Goal: Task Accomplishment & Management: Manage account settings

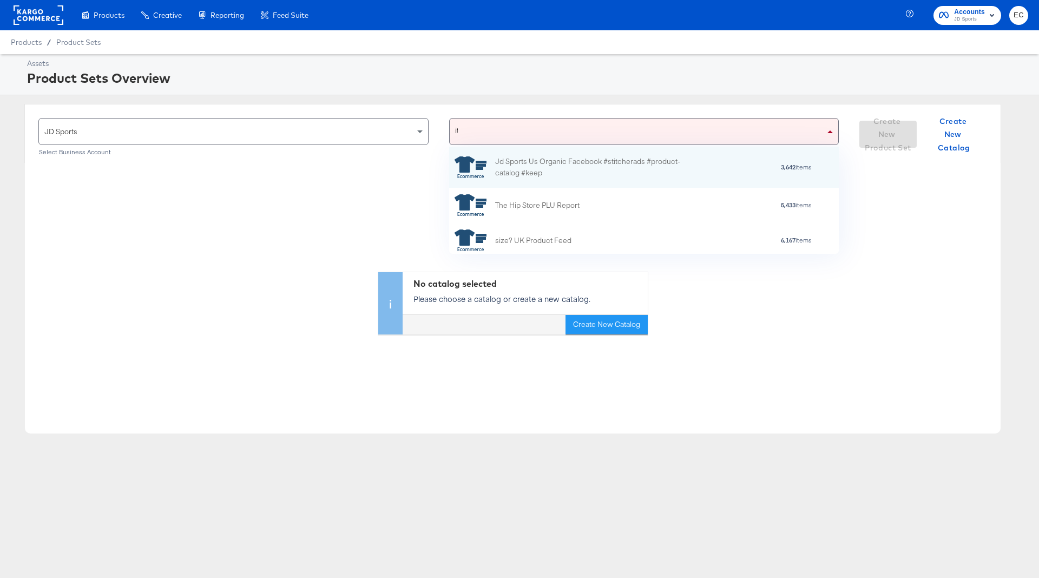
scroll to position [95, 378]
type input "(it"
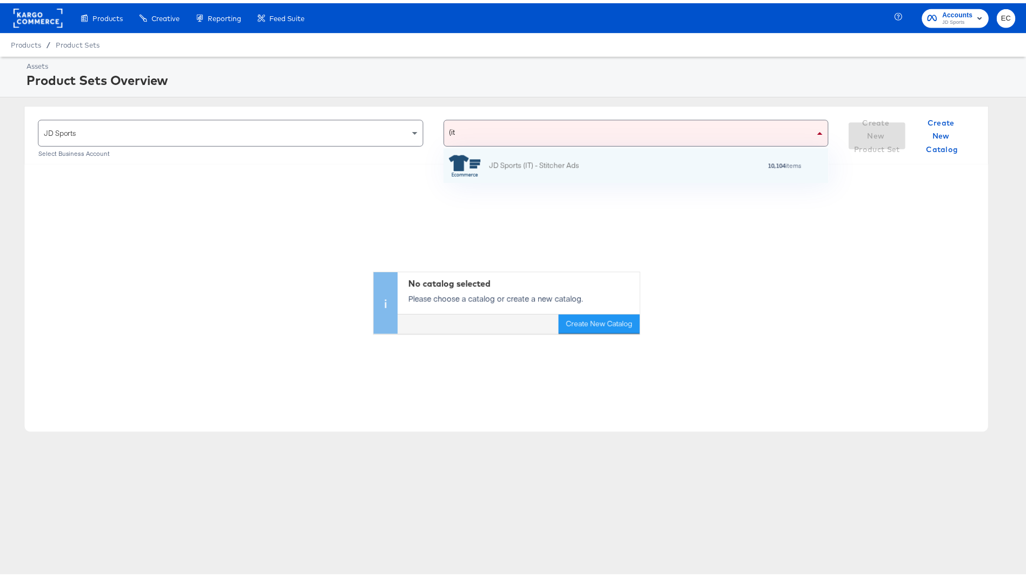
scroll to position [23, 378]
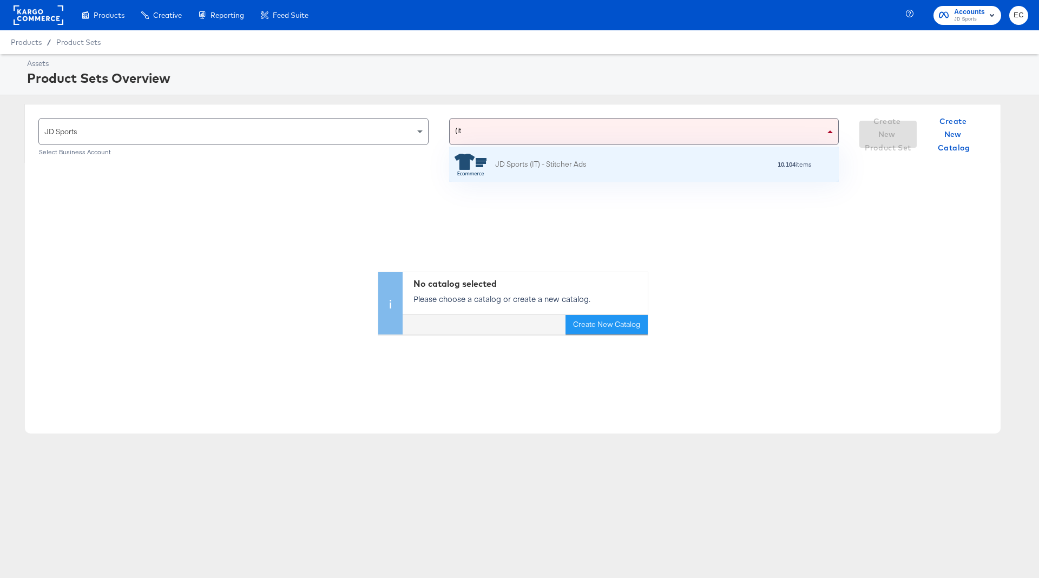
click at [657, 166] on div "10,104 items" at bounding box center [700, 165] width 226 height 8
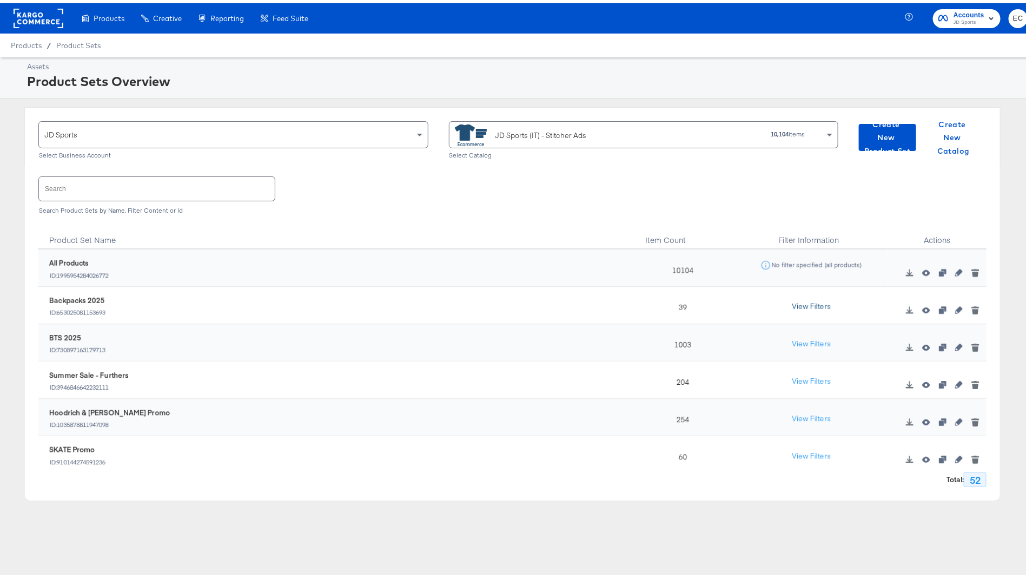
click at [791, 305] on button "View Filters" at bounding box center [812, 303] width 54 height 19
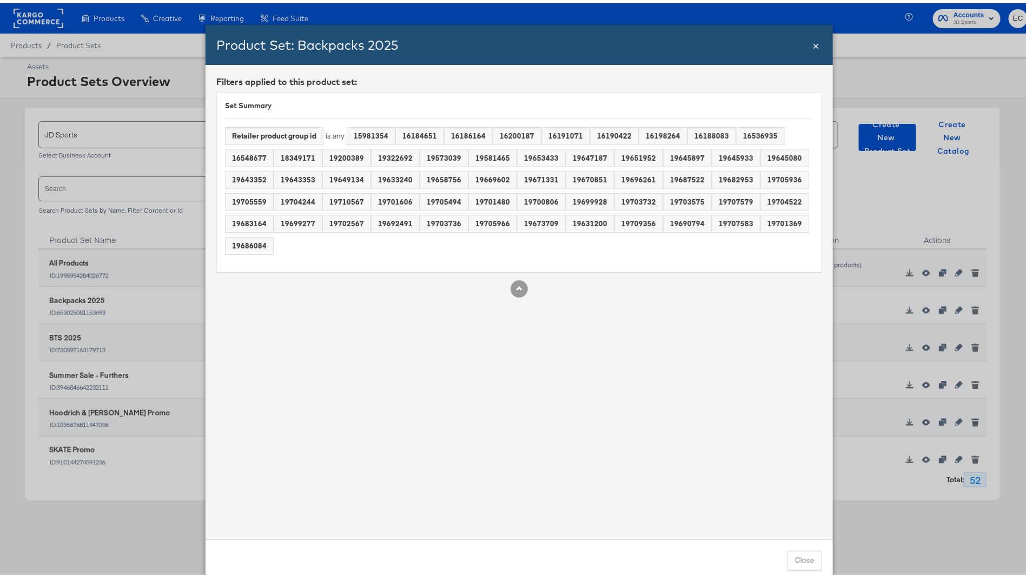
click at [813, 42] on span "×" at bounding box center [816, 41] width 6 height 15
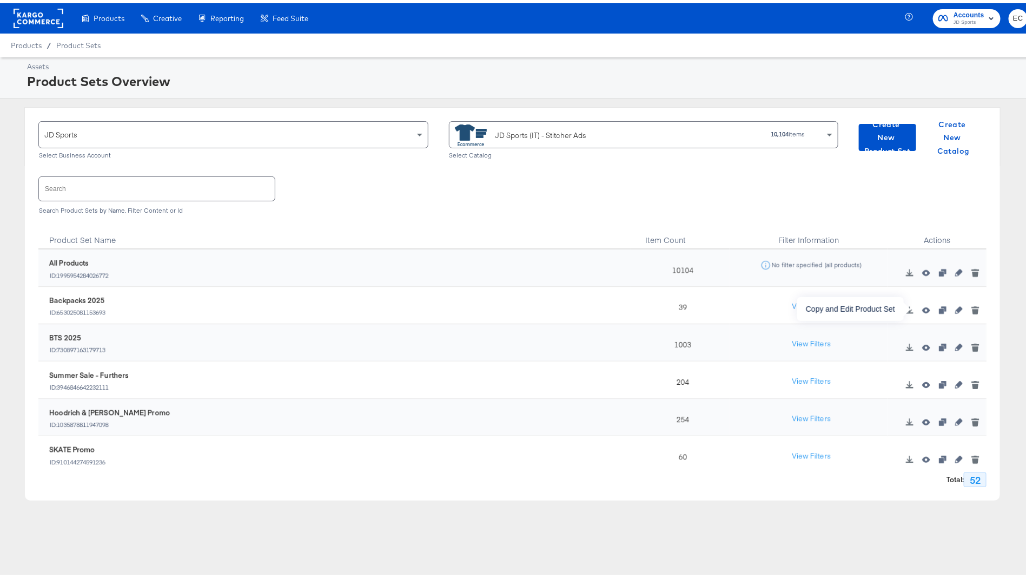
click at [939, 307] on icon "button" at bounding box center [943, 307] width 8 height 8
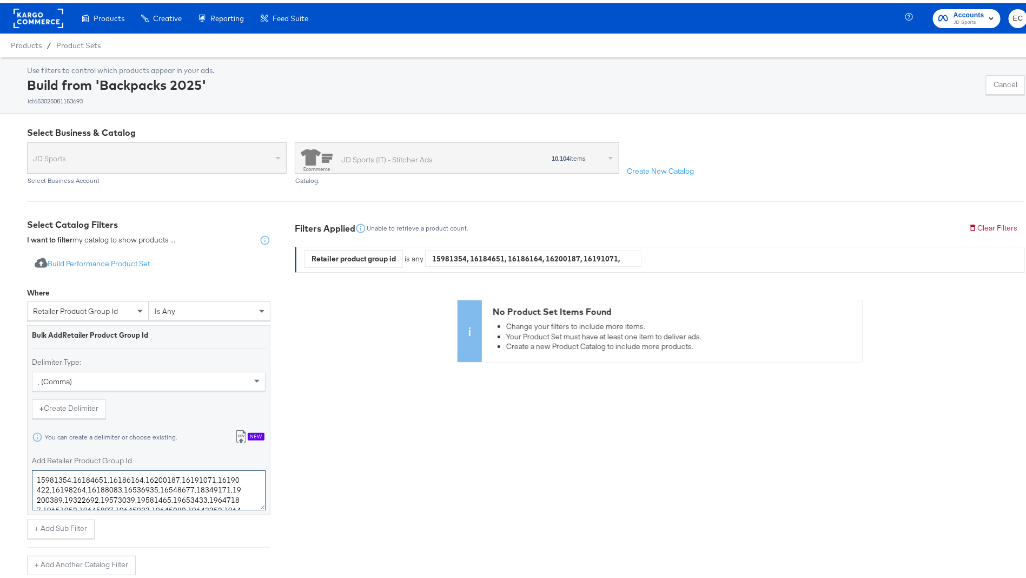
click at [121, 490] on textarea "15981354,16184651,16186164,16200187,16191071,16190422,16198264,16188083,1653693…" at bounding box center [149, 487] width 234 height 40
click at [122, 490] on textarea "15981354,16184651,16186164,16200187,16191071,16190422,16198264,16188083,1653693…" at bounding box center [149, 487] width 234 height 40
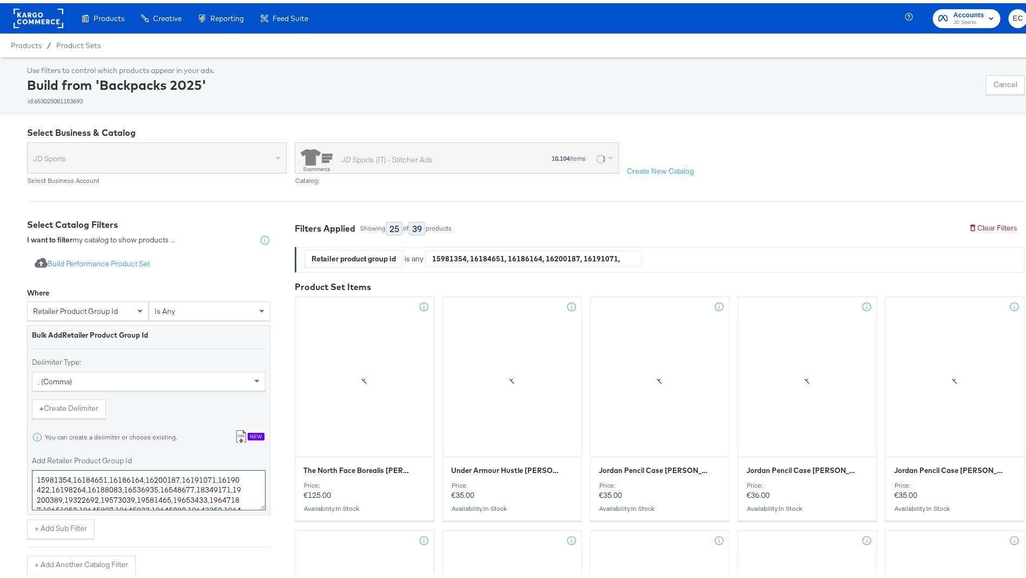
paste textarea "9712940,19713048,19689077,19713050,19704850,19700184,19709614,19703399,19692087…"
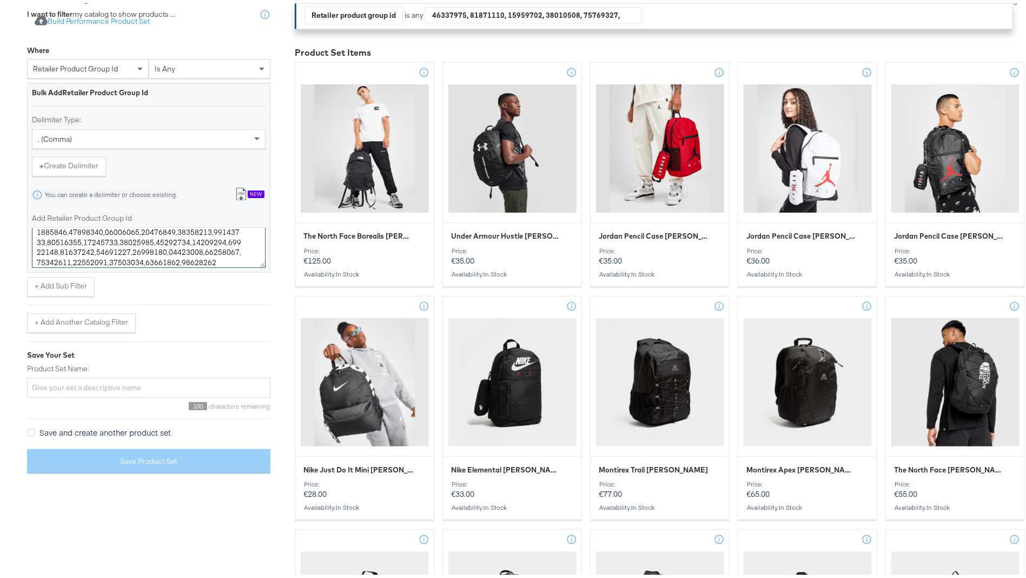
scroll to position [392, 0]
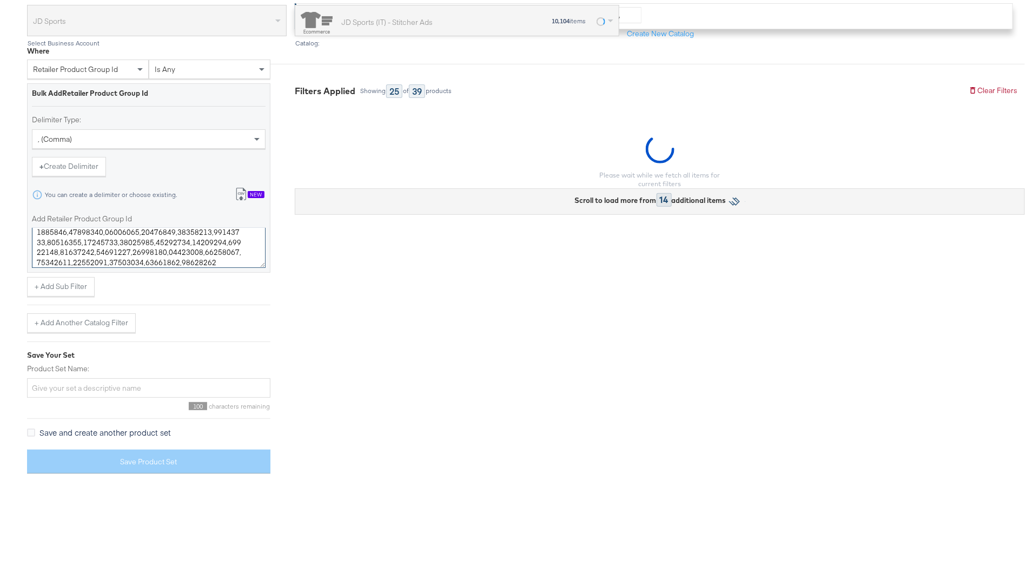
type textarea "19712940,19713048,19689077,19713050,19704850,19700184,19709614,19703399,1969208…"
click at [158, 293] on div "+ Add Sub Filter" at bounding box center [148, 283] width 243 height 19
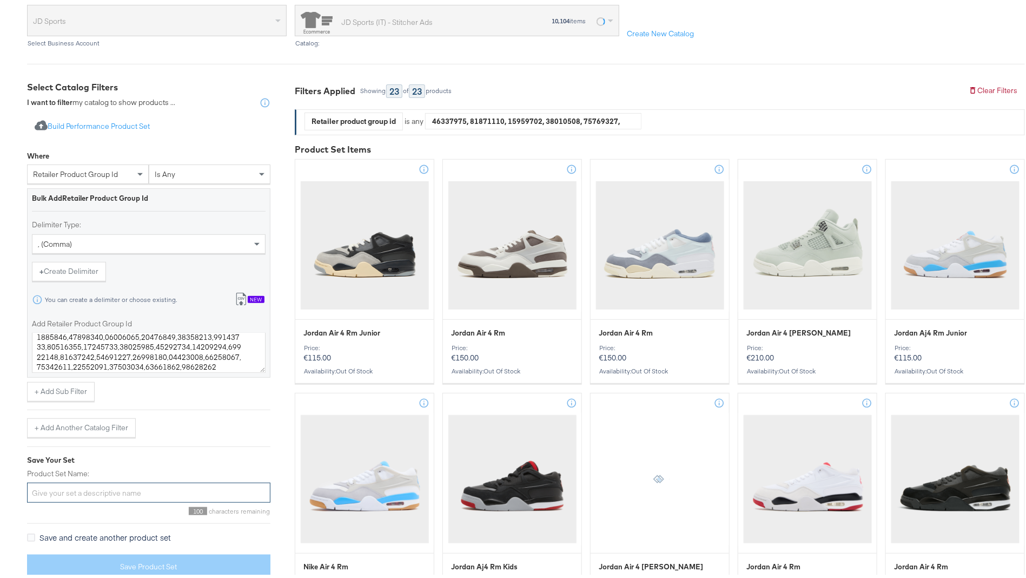
click at [122, 483] on input "Product Set Name:" at bounding box center [148, 489] width 243 height 20
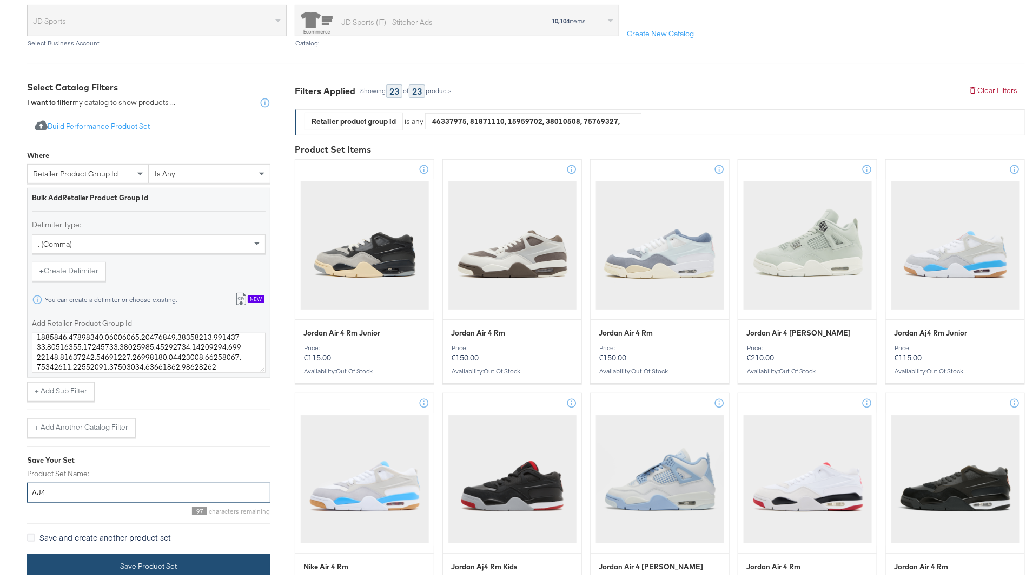
type input "AJ4"
click at [119, 561] on button "Save Product Set" at bounding box center [148, 563] width 243 height 24
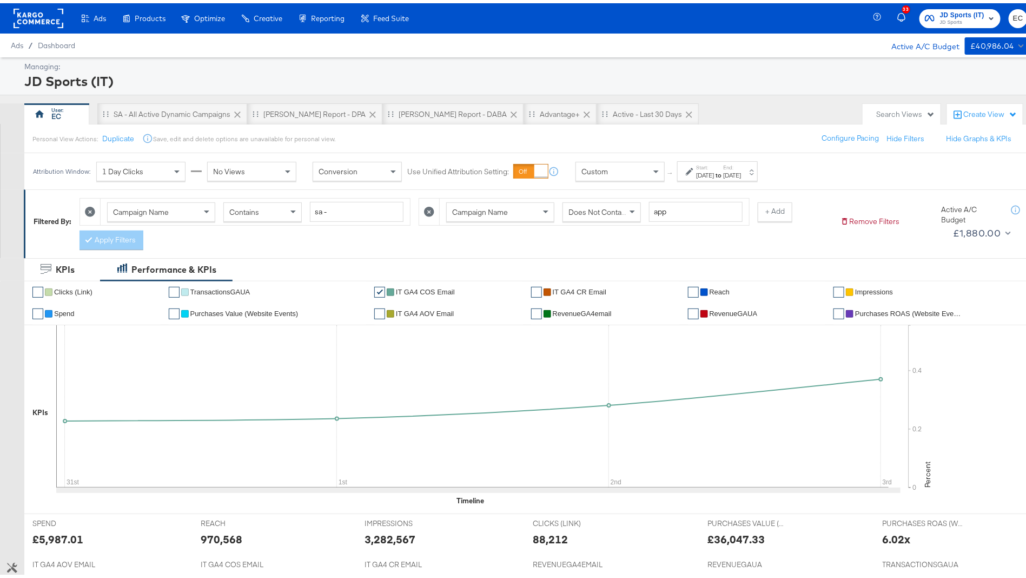
click at [714, 163] on label "Start:" at bounding box center [705, 164] width 18 height 7
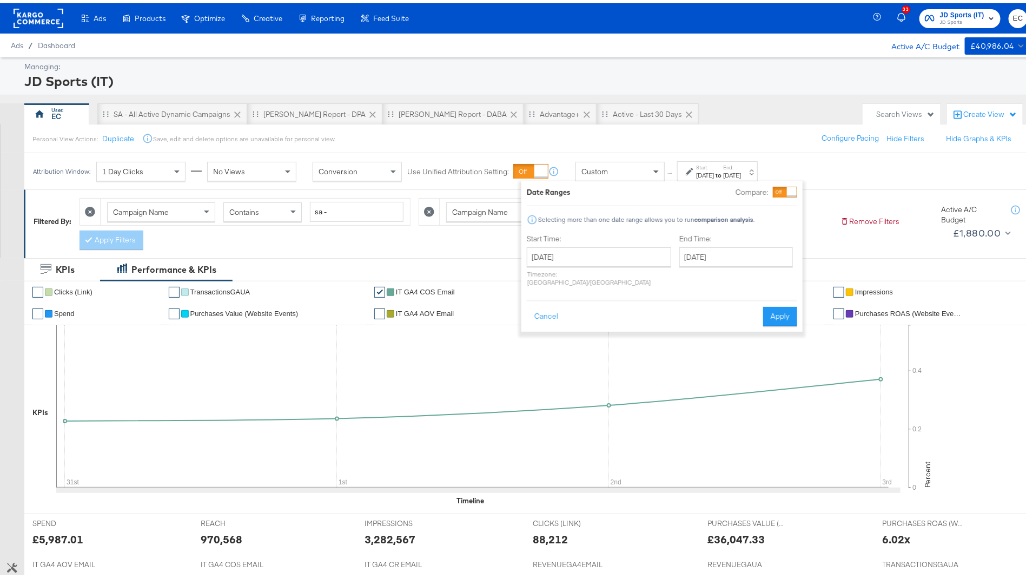
click at [653, 167] on span at bounding box center [658, 168] width 14 height 18
click at [551, 305] on button "Cancel" at bounding box center [546, 313] width 39 height 19
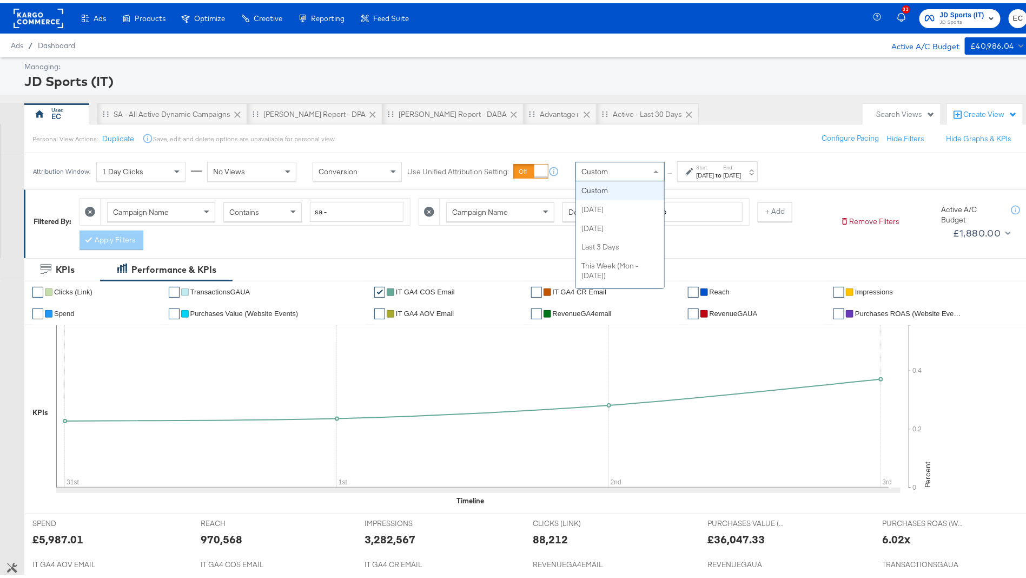
click at [616, 169] on div "Custom" at bounding box center [620, 168] width 88 height 18
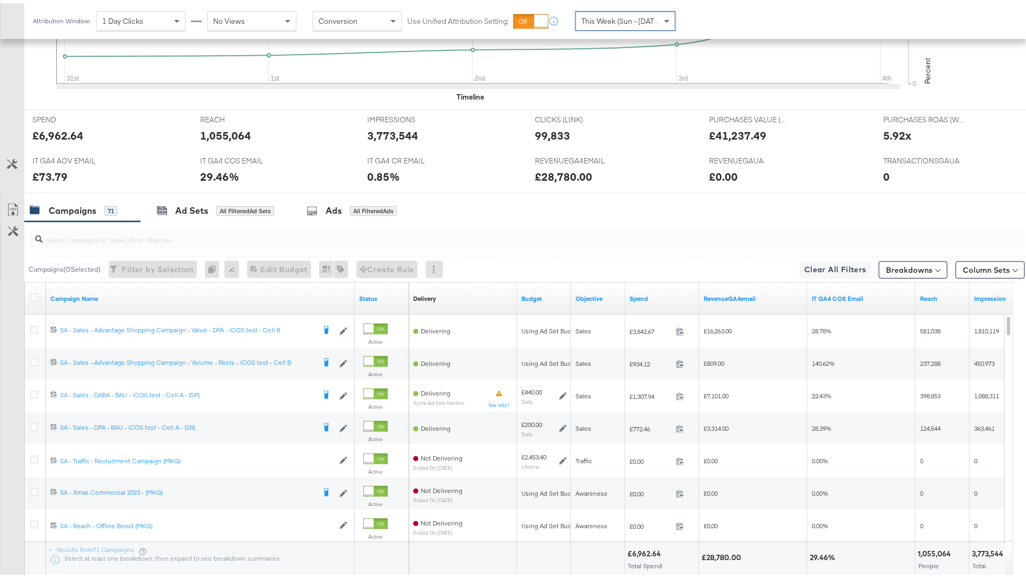
scroll to position [414, 0]
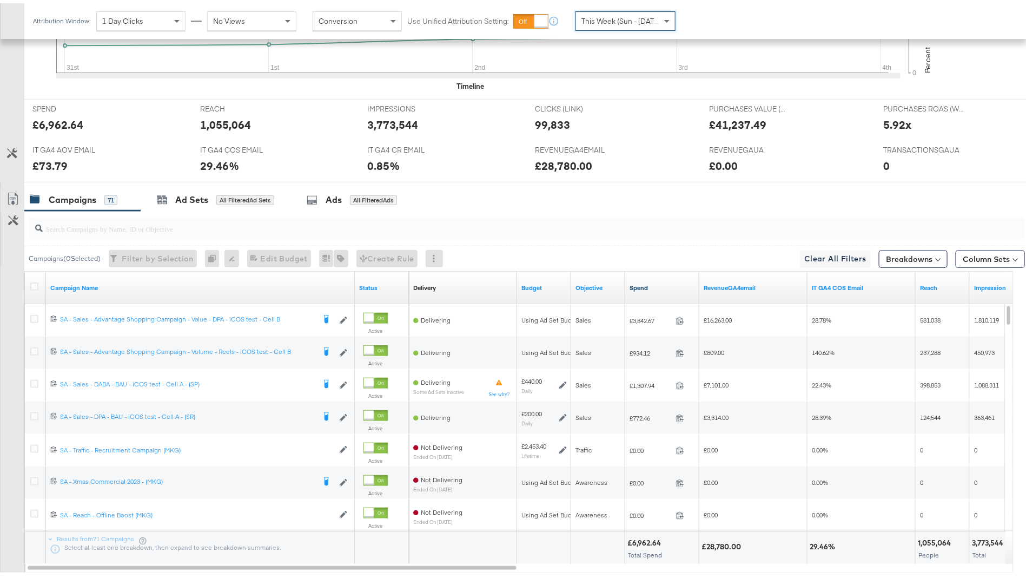
click at [666, 284] on link "Spend" at bounding box center [662, 284] width 65 height 9
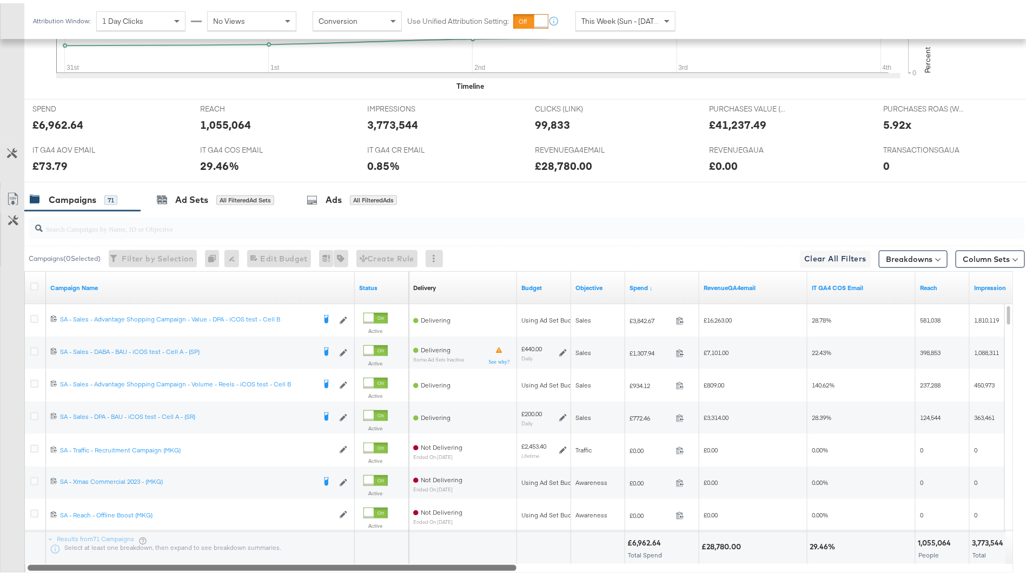
drag, startPoint x: 446, startPoint y: 560, endPoint x: 0, endPoint y: 485, distance: 452.6
click at [0, 485] on div "Customize KPIs Export as CSV Campaign Name Status Delivery Sorting Unavailable …" at bounding box center [512, 418] width 1025 height 301
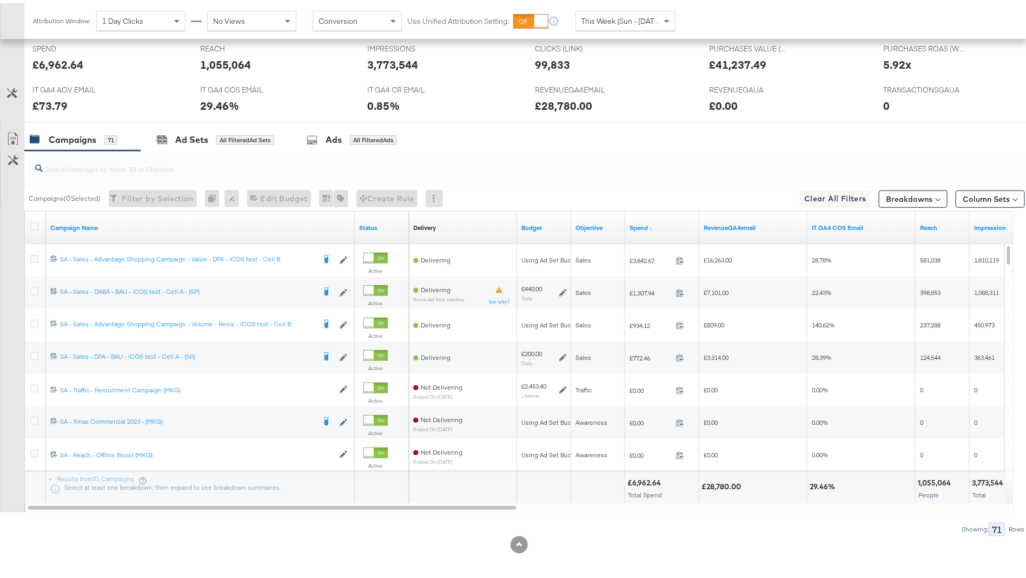
scroll to position [0, 0]
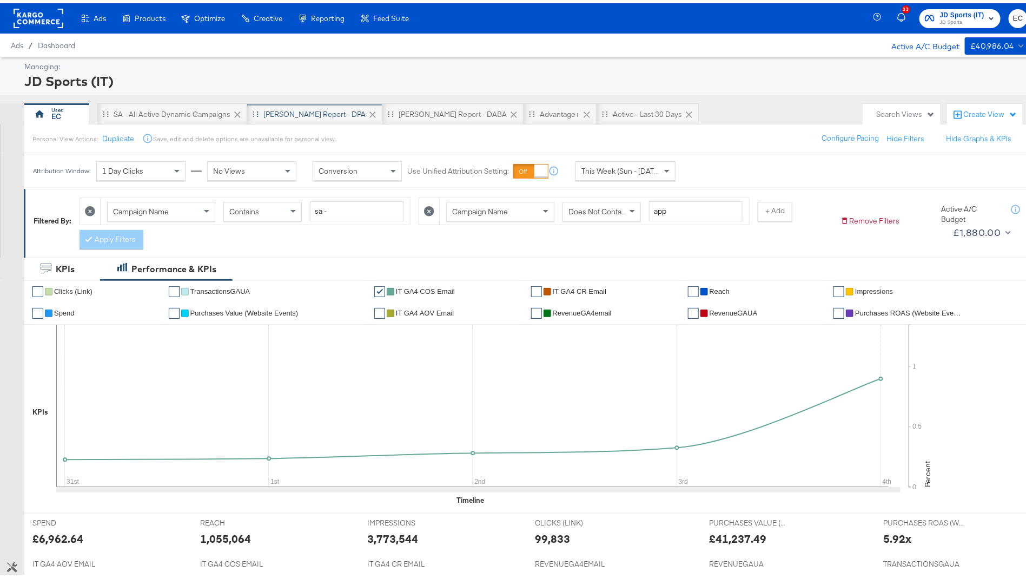
click at [281, 104] on div "SA - JD Report - DPA" at bounding box center [314, 111] width 135 height 22
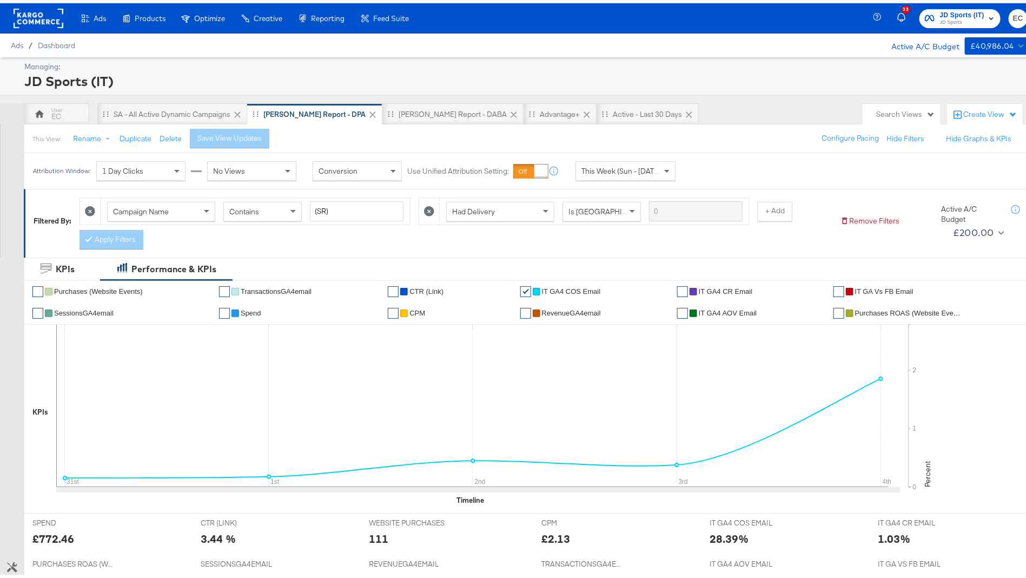
click at [210, 96] on div "Managing: JD Sports (IT) EC SA - All Active Dynamic Campaigns SA - JD Report - …" at bounding box center [519, 456] width 1039 height 805
click at [204, 102] on div "SA - All Active Dynamic Campaigns" at bounding box center [172, 111] width 150 height 22
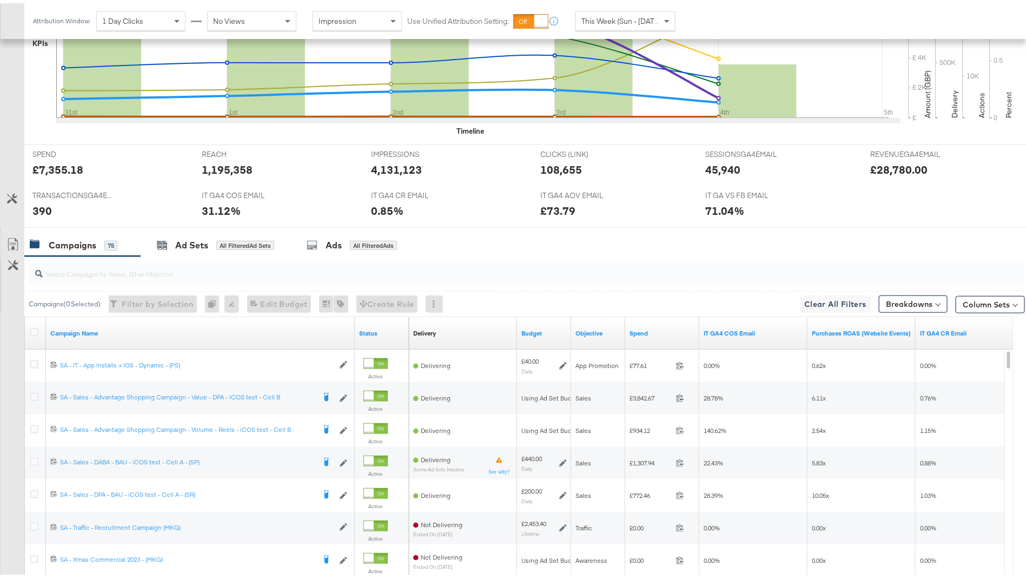
scroll to position [458, 0]
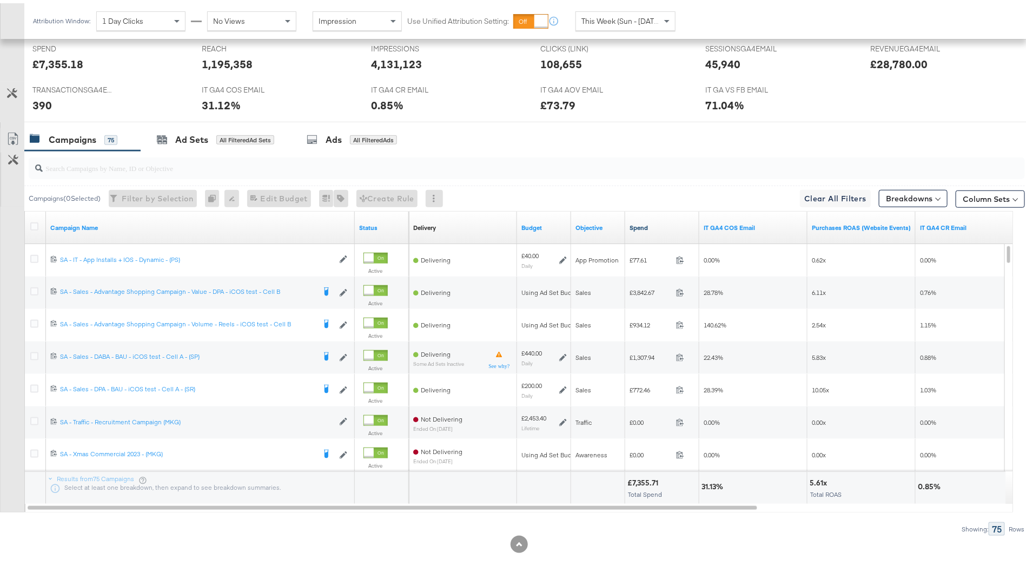
click at [663, 223] on link "Spend" at bounding box center [662, 224] width 65 height 9
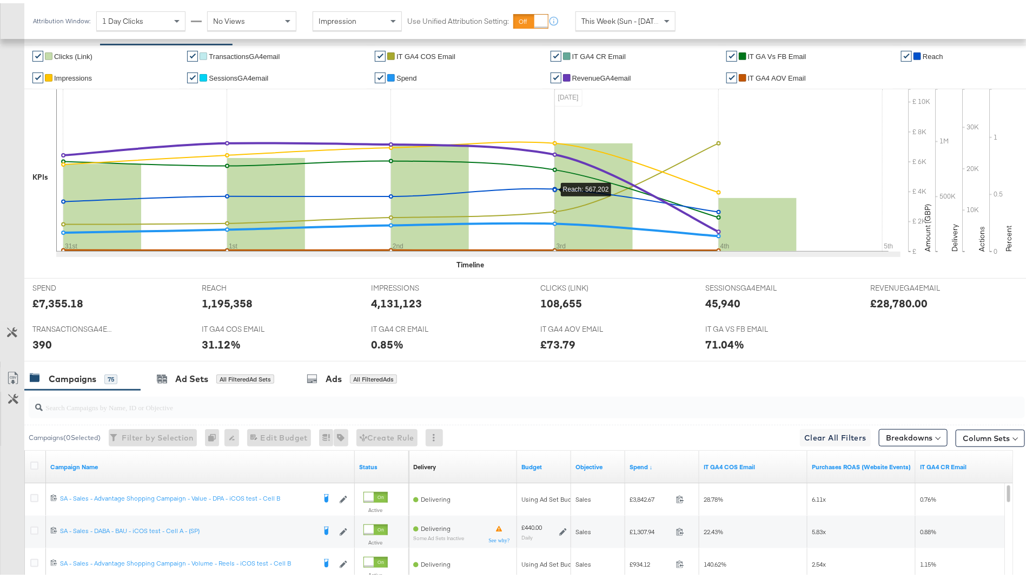
scroll to position [52, 0]
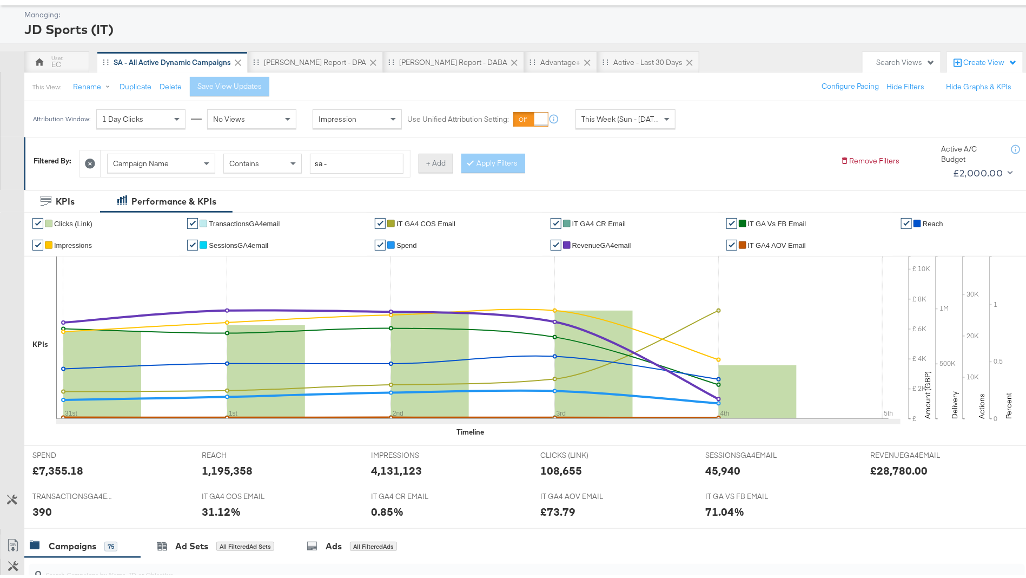
click at [432, 156] on button "+ Add" at bounding box center [436, 159] width 35 height 19
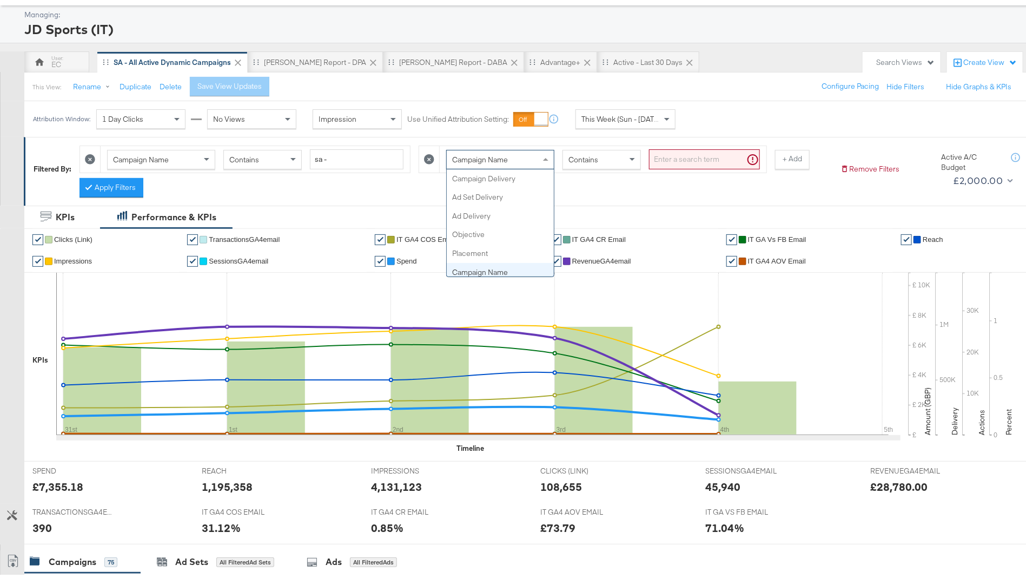
click at [491, 149] on div "Campaign Name" at bounding box center [500, 156] width 107 height 18
type input "had"
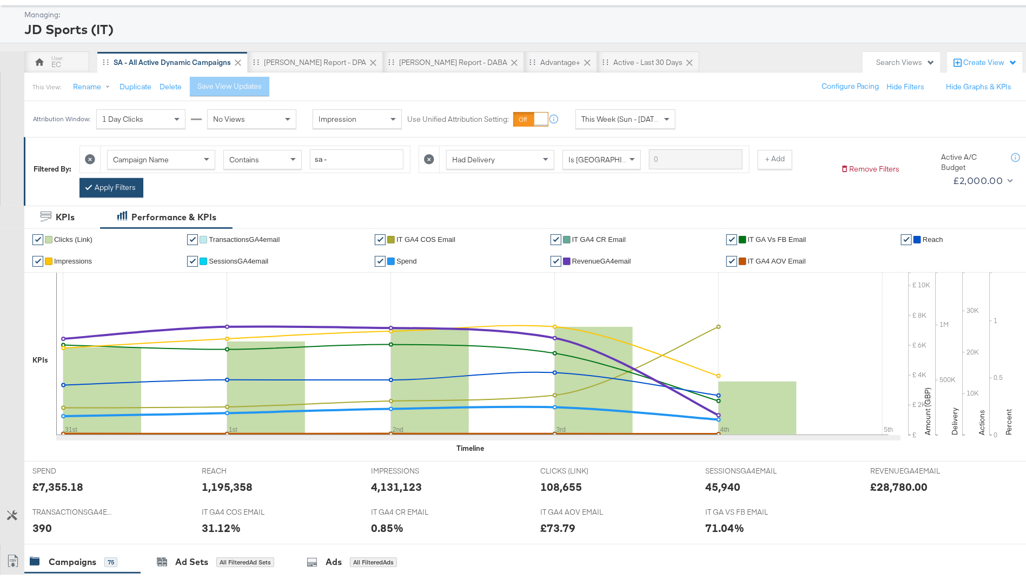
click at [84, 184] on button "Apply Filters" at bounding box center [112, 184] width 64 height 19
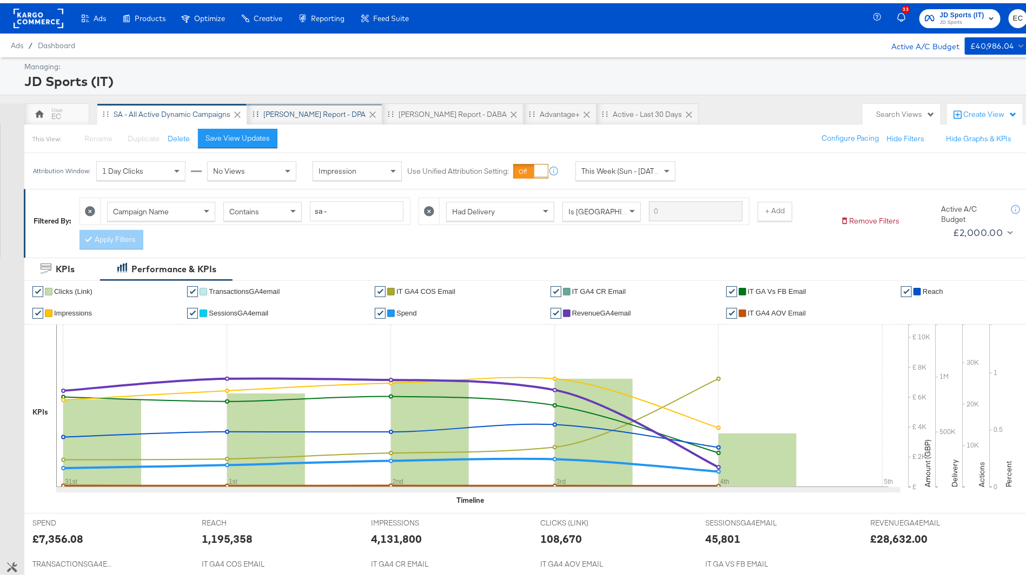
click at [284, 112] on div "SA - JD Report - DPA" at bounding box center [315, 111] width 102 height 10
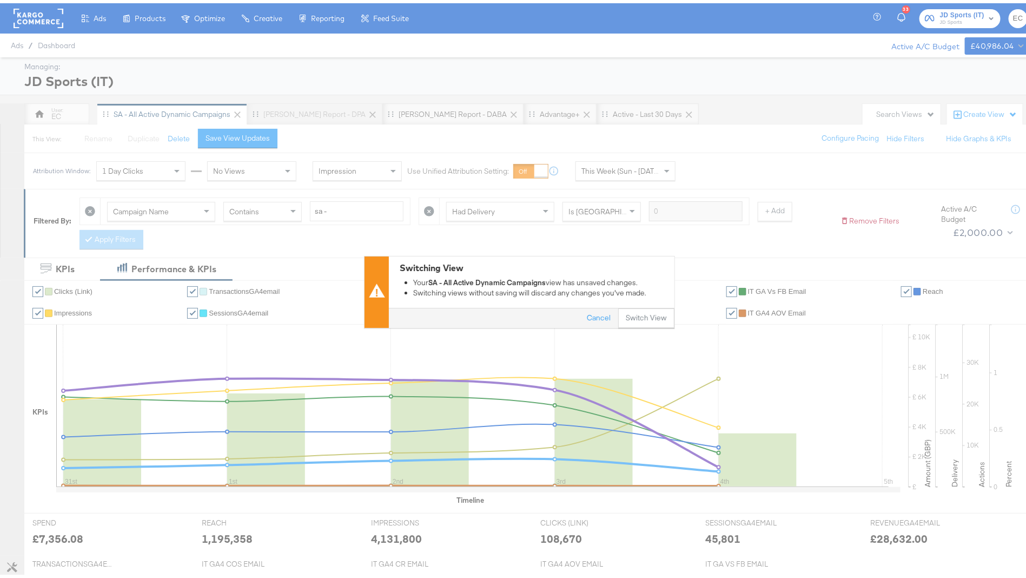
click at [650, 306] on div "Cancel Switch View" at bounding box center [532, 315] width 286 height 19
click at [636, 313] on button "Switch View" at bounding box center [646, 315] width 56 height 19
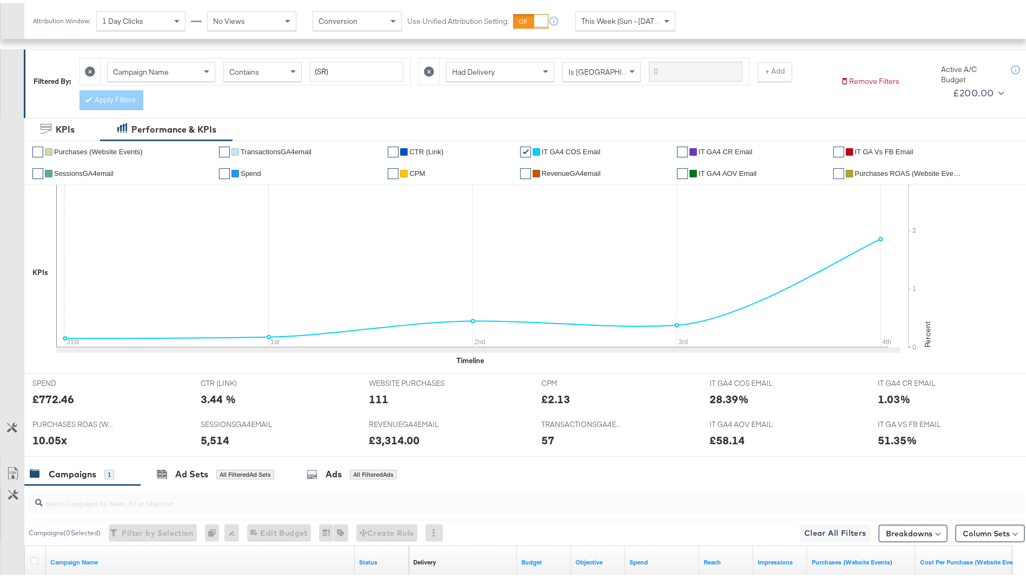
scroll to position [279, 0]
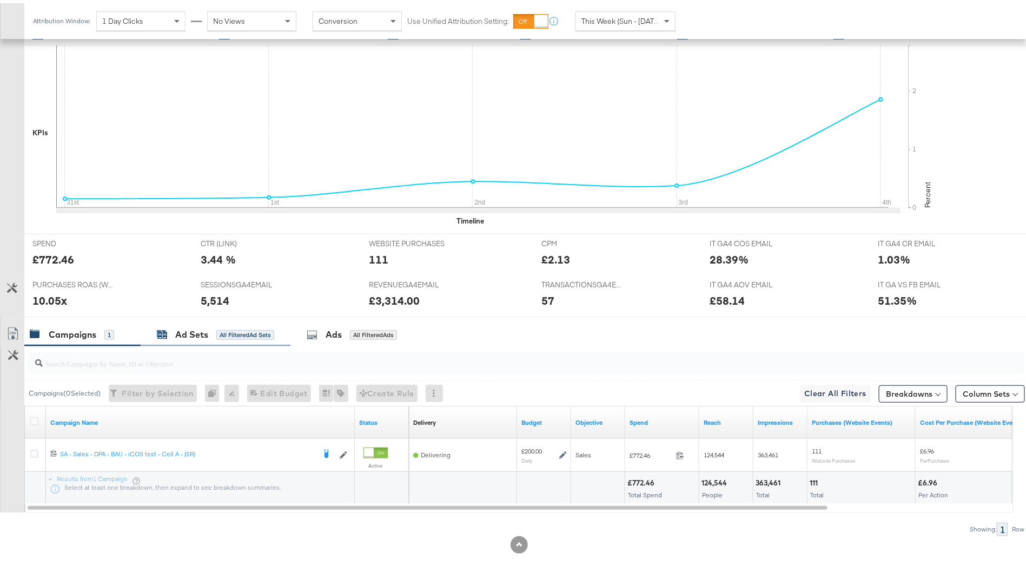
click at [229, 327] on div "All Filtered Ad Sets" at bounding box center [245, 332] width 58 height 10
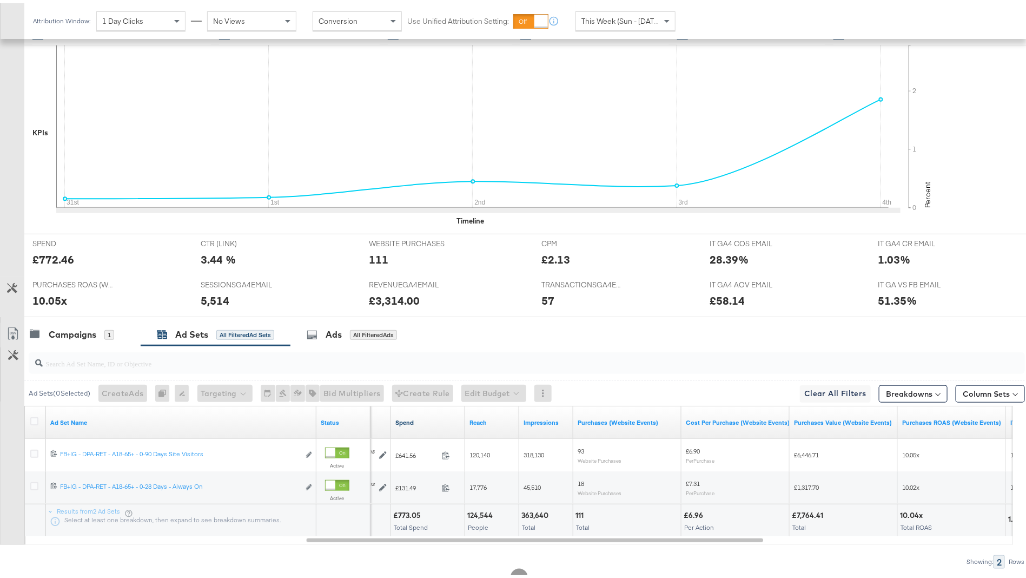
click at [431, 417] on link "Spend" at bounding box center [428, 419] width 65 height 9
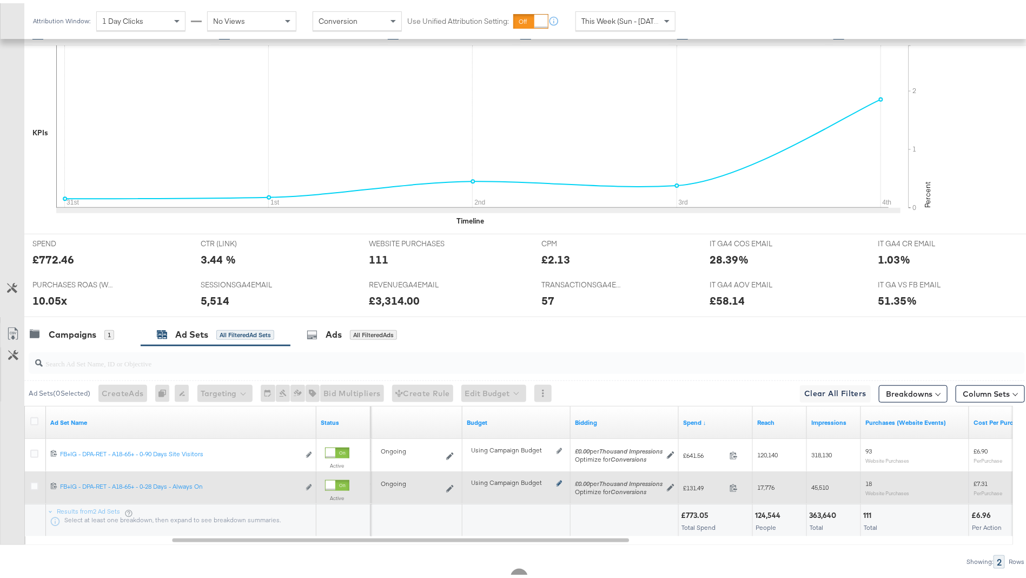
click at [559, 478] on icon at bounding box center [559, 480] width 5 height 6
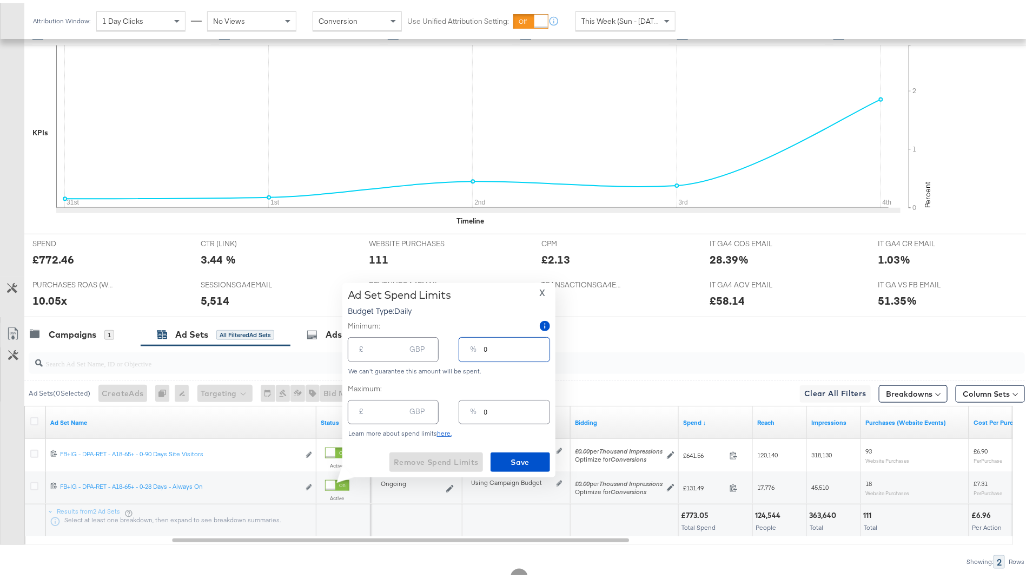
drag, startPoint x: 510, startPoint y: 345, endPoint x: 459, endPoint y: 345, distance: 51.4
click at [459, 345] on div "% 0" at bounding box center [504, 346] width 91 height 24
type input "2"
type input "4.00"
type input "20"
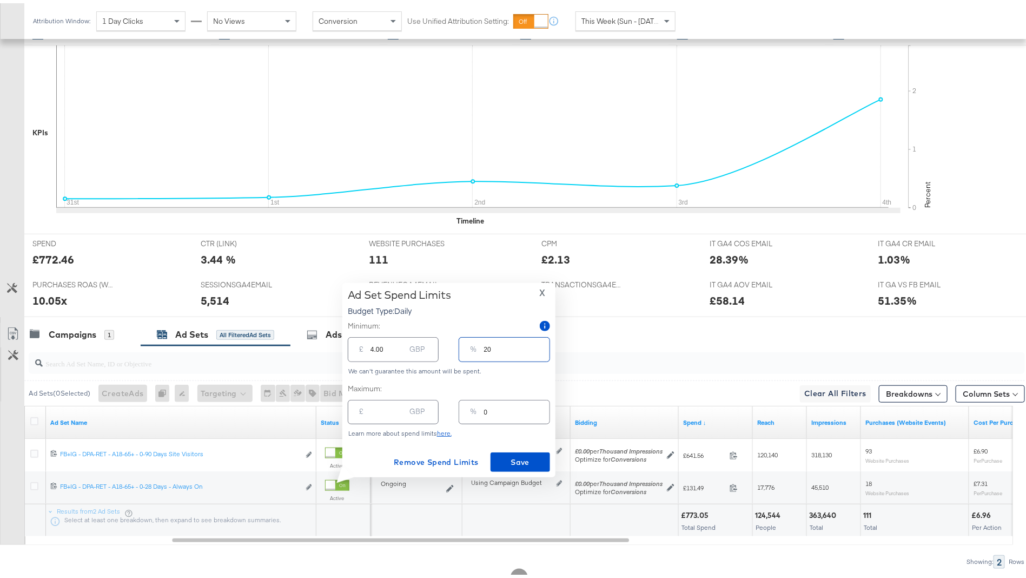
type input "40.00"
type input "2"
type input "4.00"
type input "25"
type input "50.00"
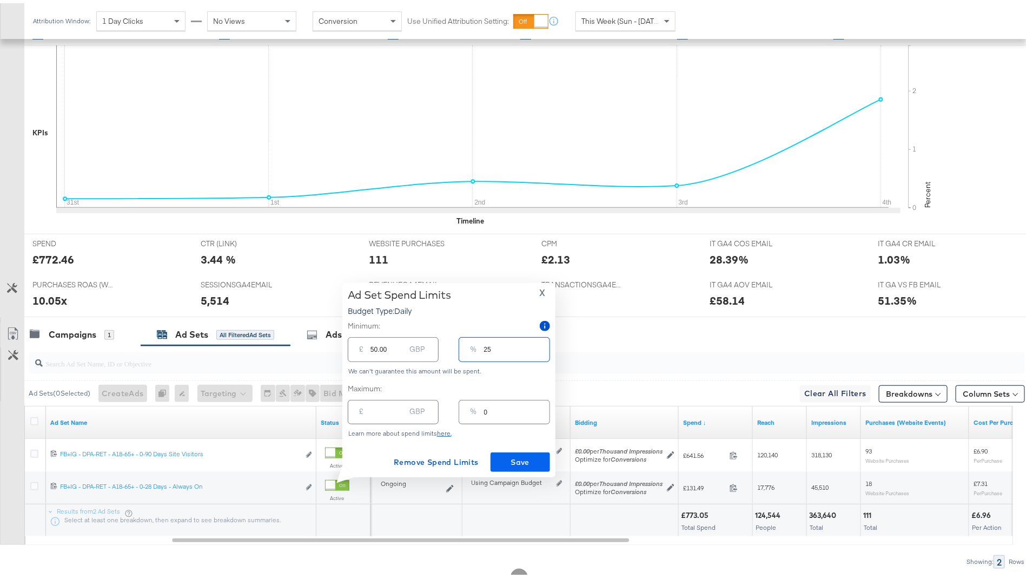
type input "25"
click at [516, 456] on span "Save" at bounding box center [520, 459] width 51 height 14
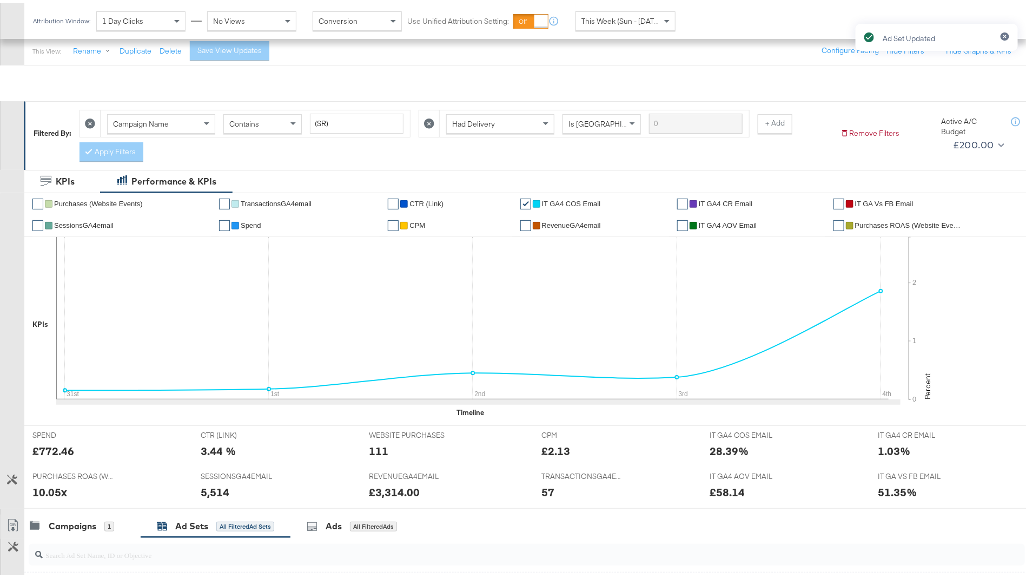
scroll to position [0, 0]
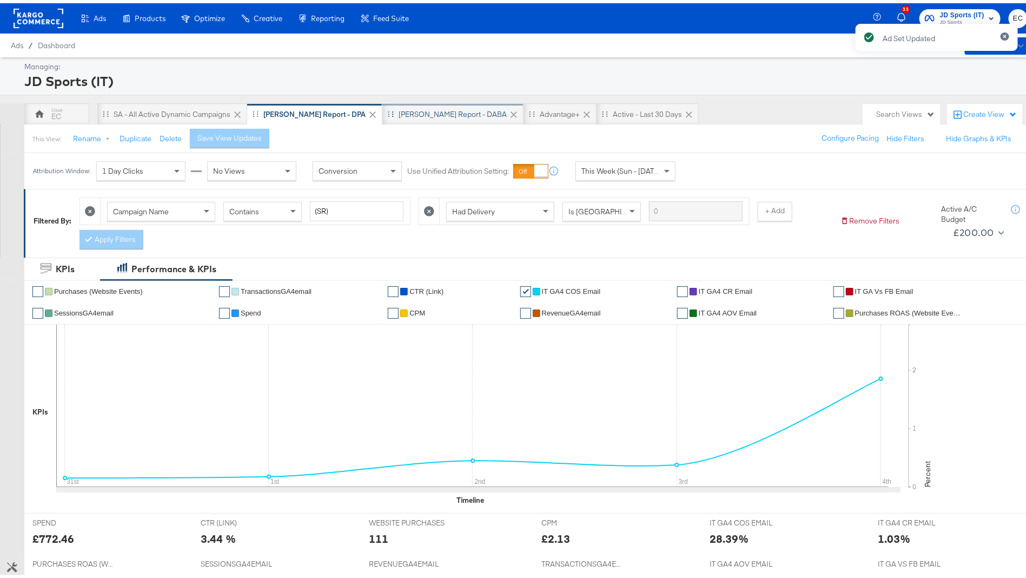
click at [419, 111] on div "SA - JD Report - DABA" at bounding box center [453, 111] width 108 height 10
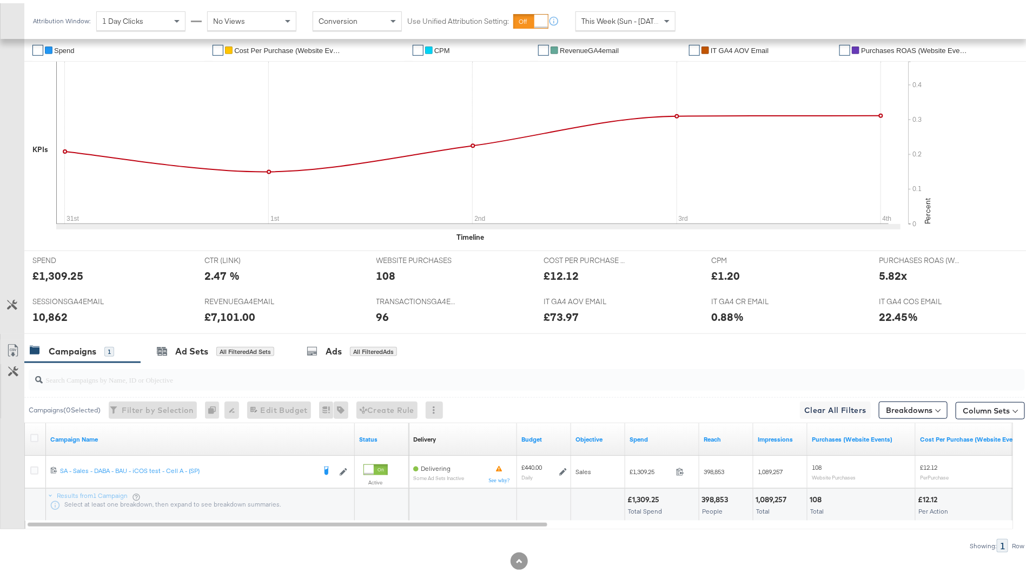
scroll to position [306, 0]
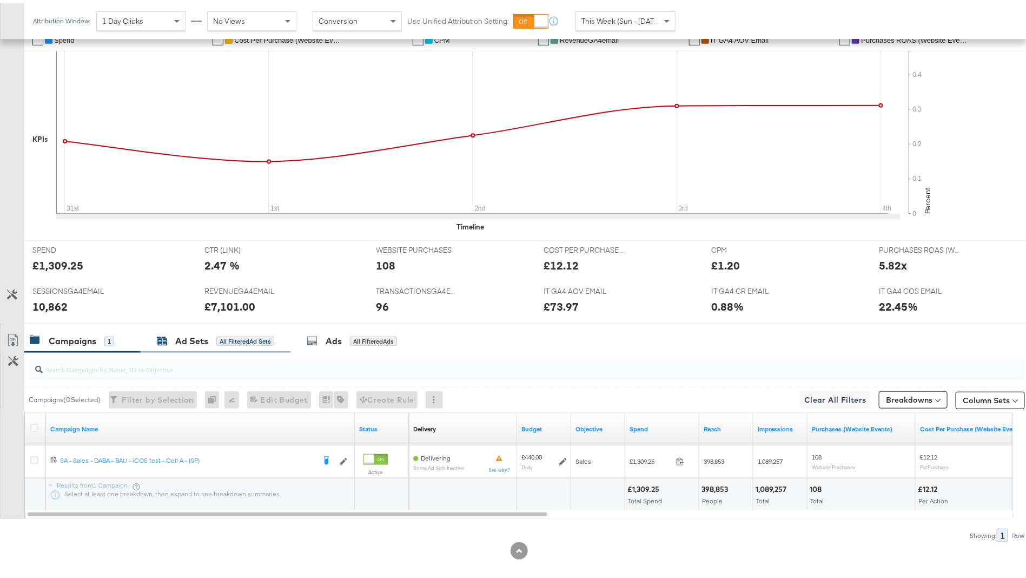
click at [224, 339] on div "All Filtered Ad Sets" at bounding box center [245, 338] width 58 height 10
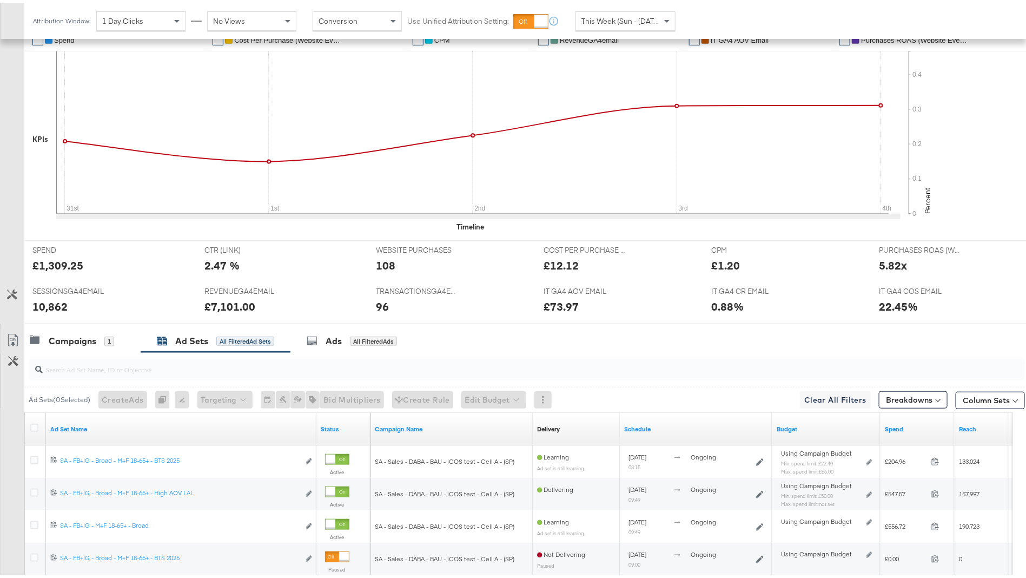
scroll to position [375, 0]
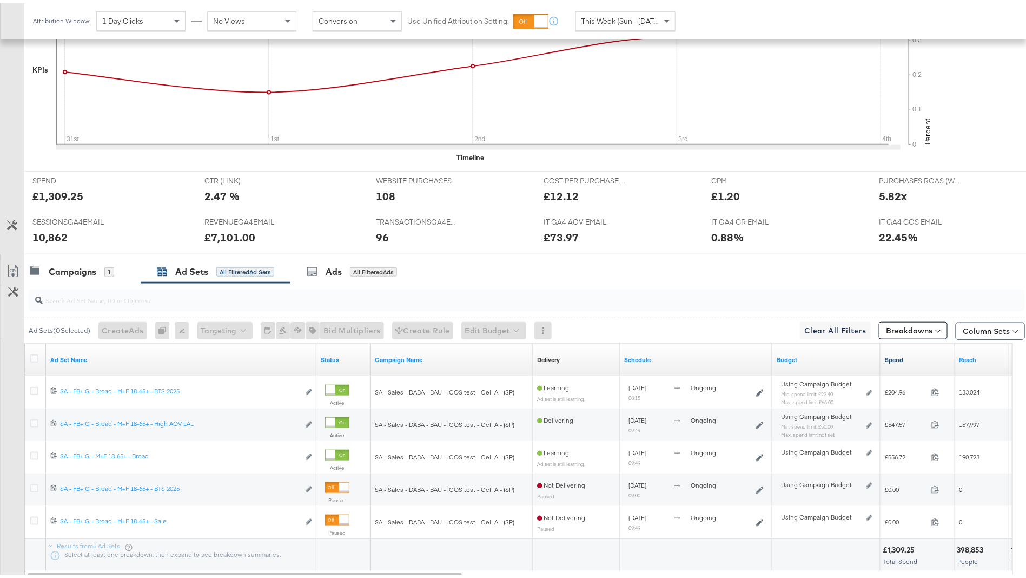
click at [905, 357] on link "Spend" at bounding box center [917, 356] width 65 height 9
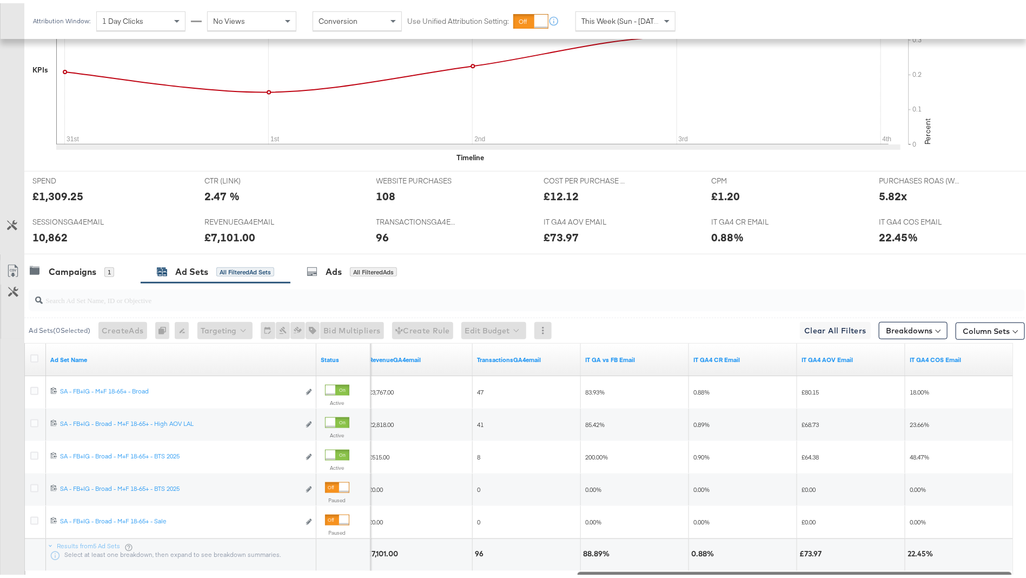
drag, startPoint x: 387, startPoint y: 567, endPoint x: 1038, endPoint y: 577, distance: 651.0
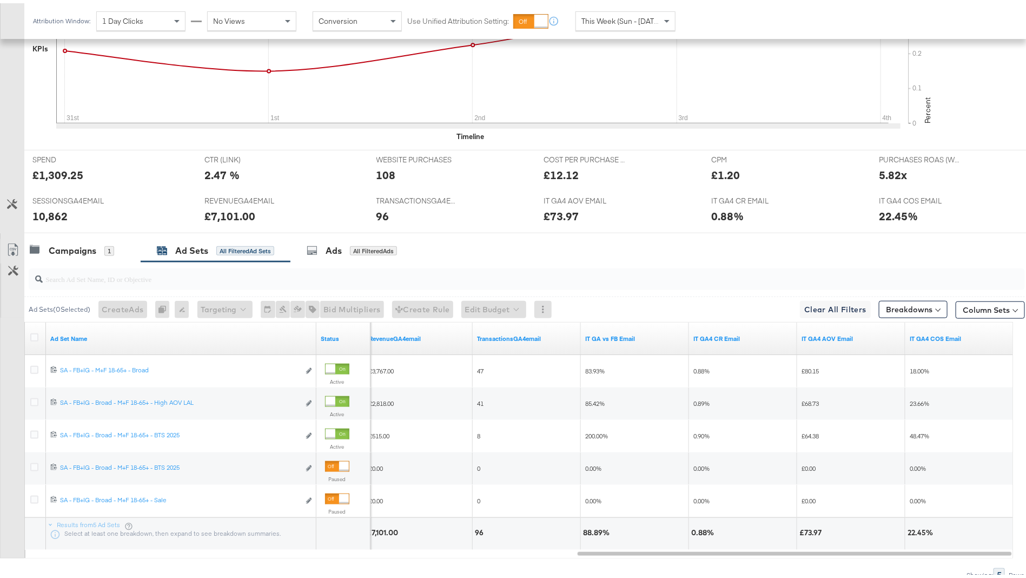
scroll to position [427, 0]
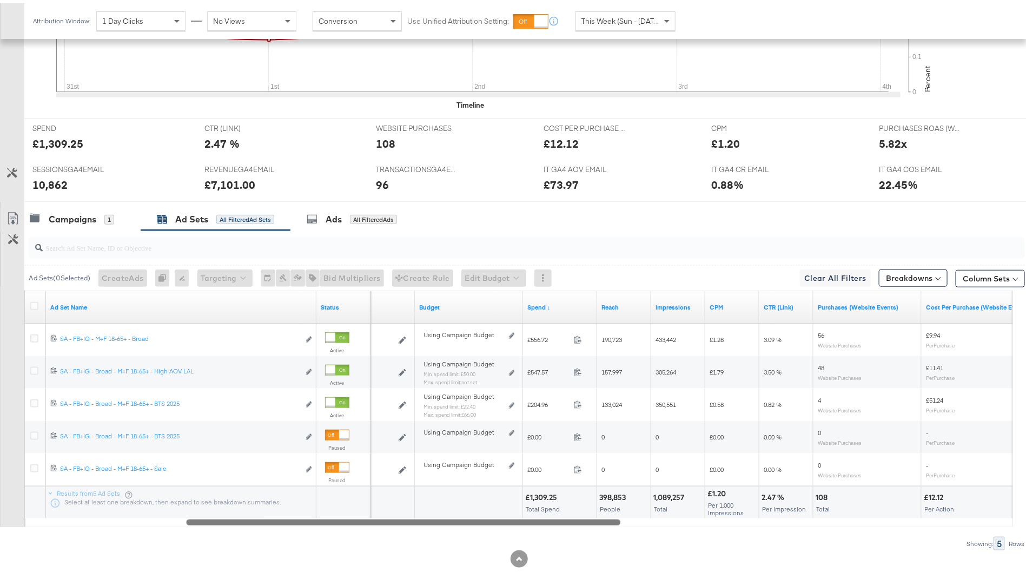
drag, startPoint x: 611, startPoint y: 516, endPoint x: 220, endPoint y: 503, distance: 391.4
click at [220, 503] on div "Ad Set Name Status Schedule Budget Spend ↓ Reach Impressions CPM CTR (Link) Pur…" at bounding box center [518, 405] width 989 height 236
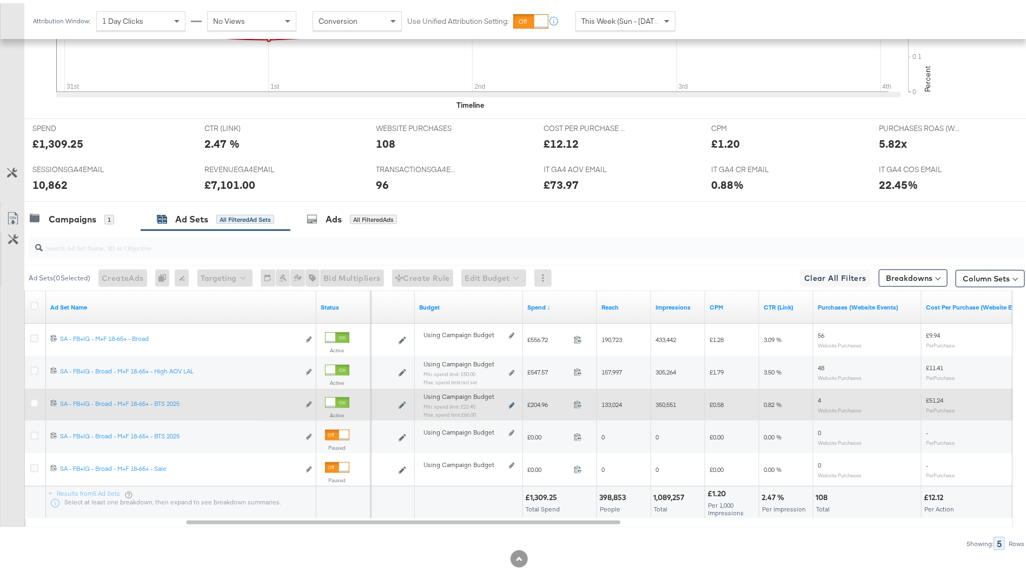
click at [511, 399] on icon at bounding box center [511, 402] width 5 height 6
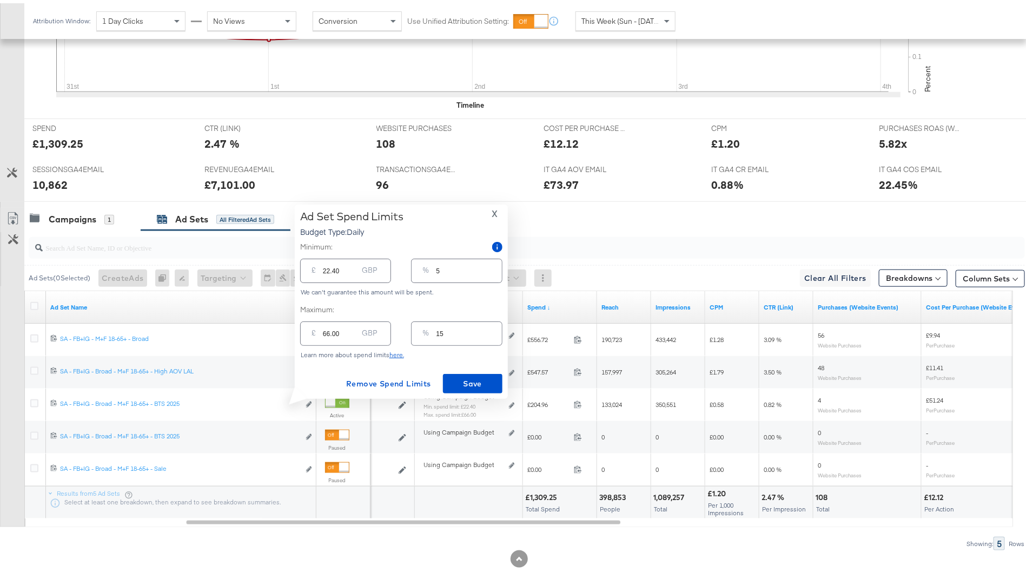
click at [493, 212] on span "X" at bounding box center [495, 210] width 6 height 15
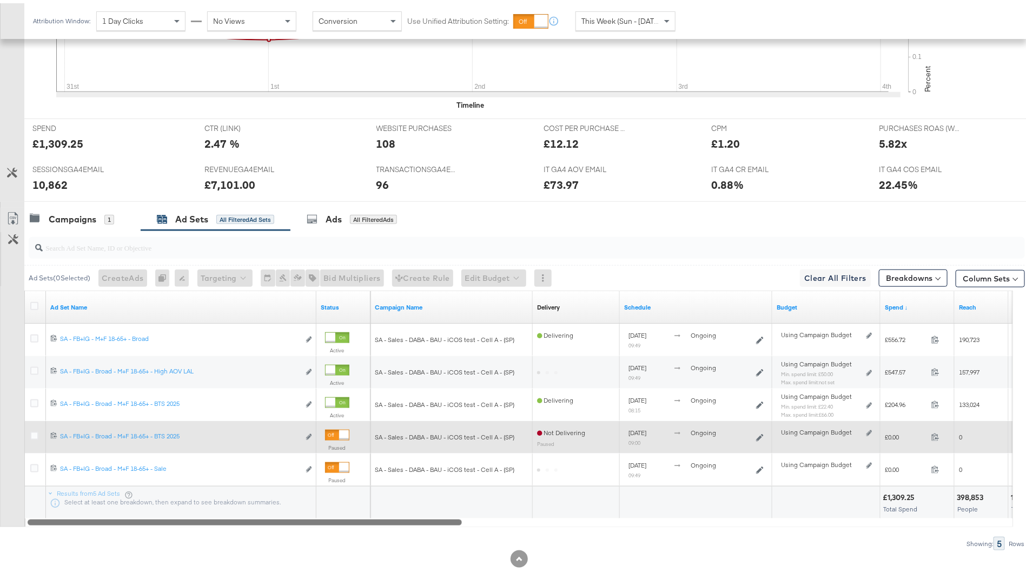
drag, startPoint x: 681, startPoint y: 504, endPoint x: 394, endPoint y: 437, distance: 294.9
click at [394, 437] on div "Ad Set Name Status Campaign Name Delivery Sorting Unavailable Schedule Budget S…" at bounding box center [518, 405] width 989 height 236
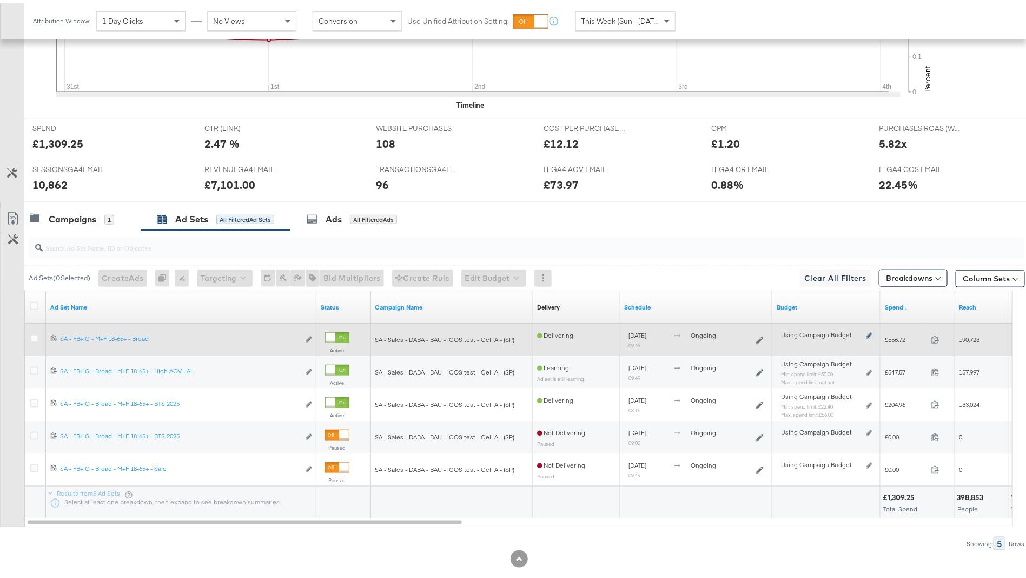
click at [869, 330] on icon at bounding box center [869, 333] width 5 height 6
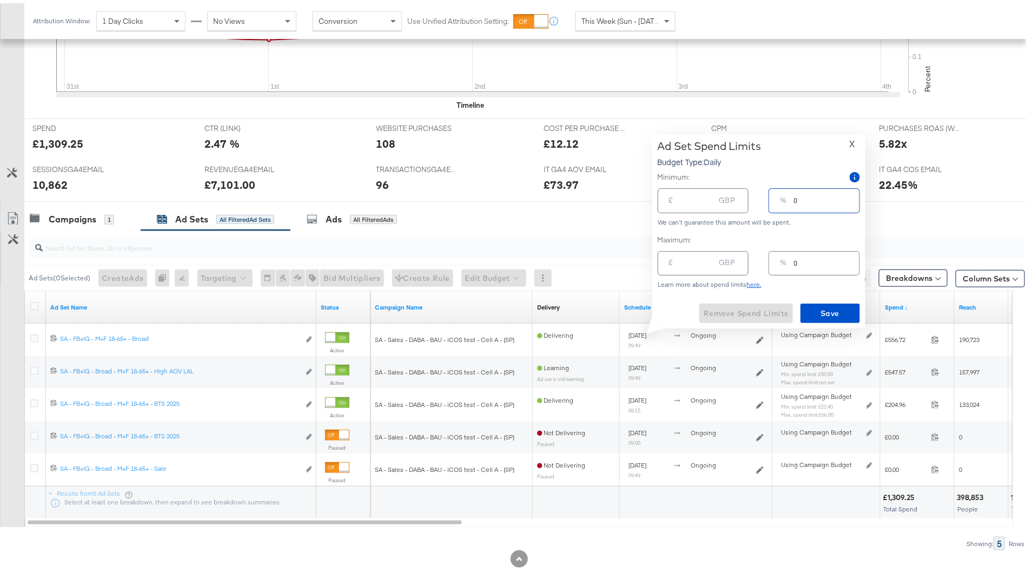
drag, startPoint x: 813, startPoint y: 196, endPoint x: 789, endPoint y: 194, distance: 24.4
click at [789, 194] on div "% 0" at bounding box center [814, 197] width 91 height 24
type input "25"
type input "110.00"
type input "25"
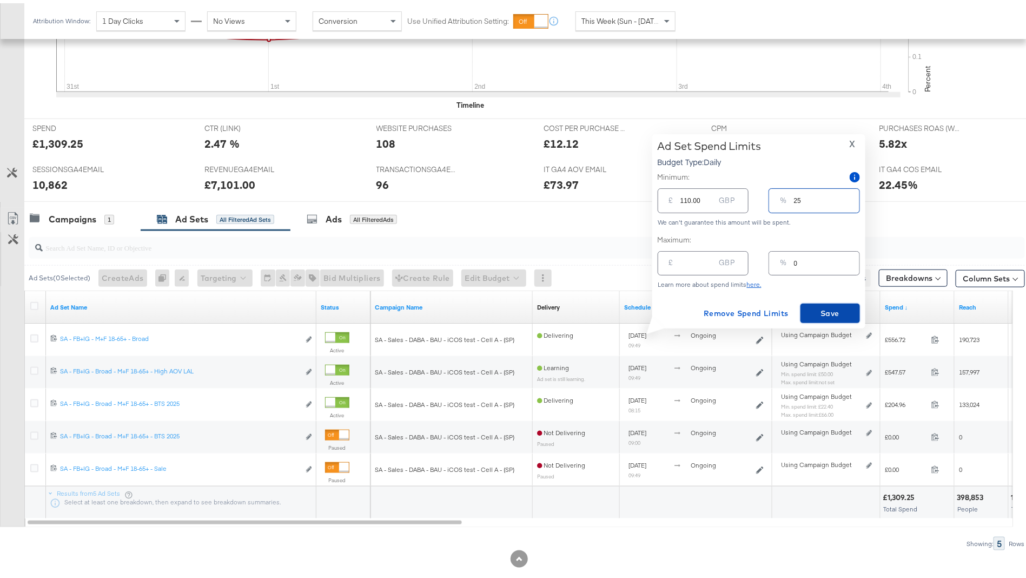
click at [841, 305] on span "Save" at bounding box center [830, 311] width 51 height 14
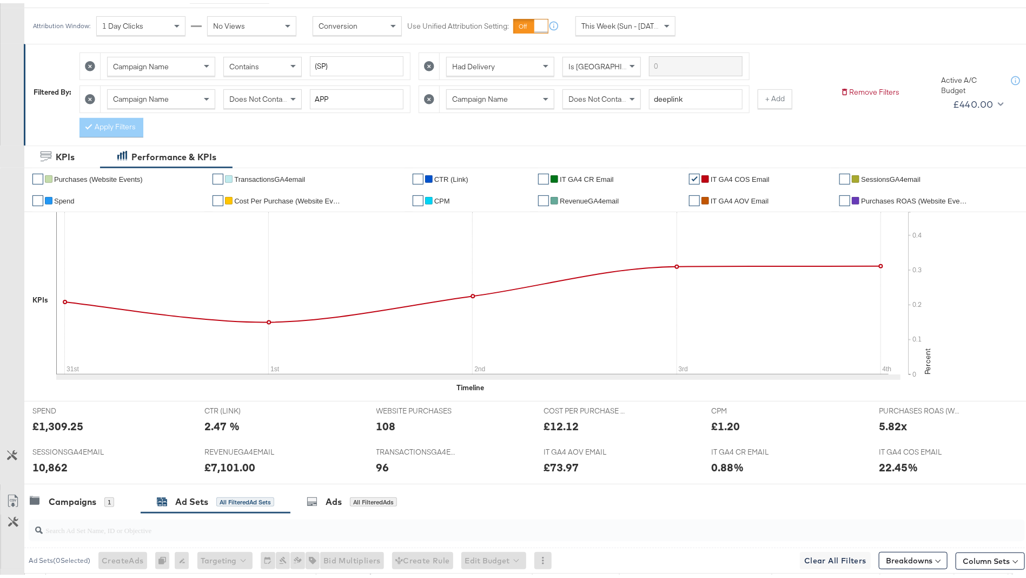
scroll to position [0, 0]
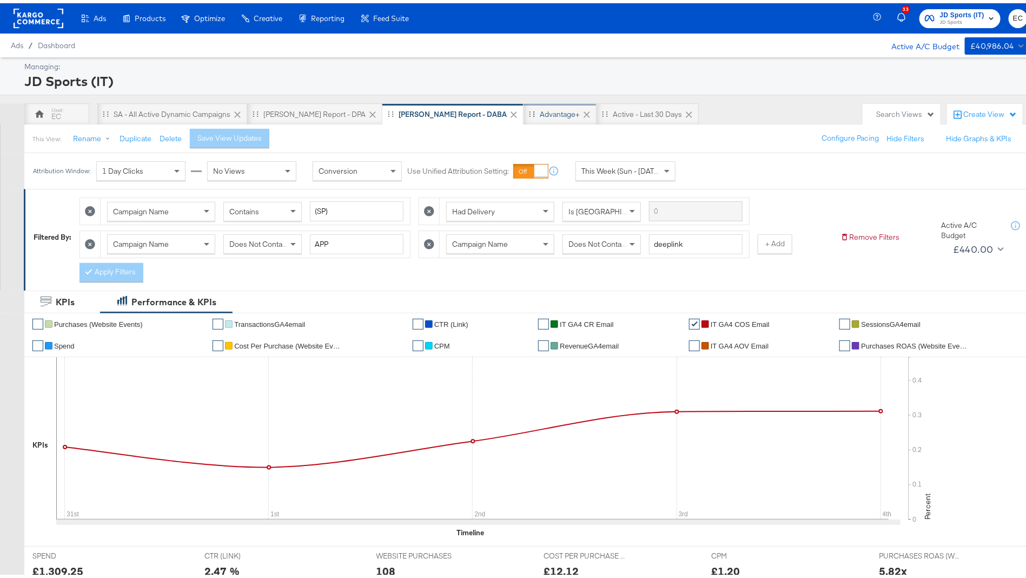
click at [540, 110] on div "Advantage+" at bounding box center [560, 111] width 40 height 10
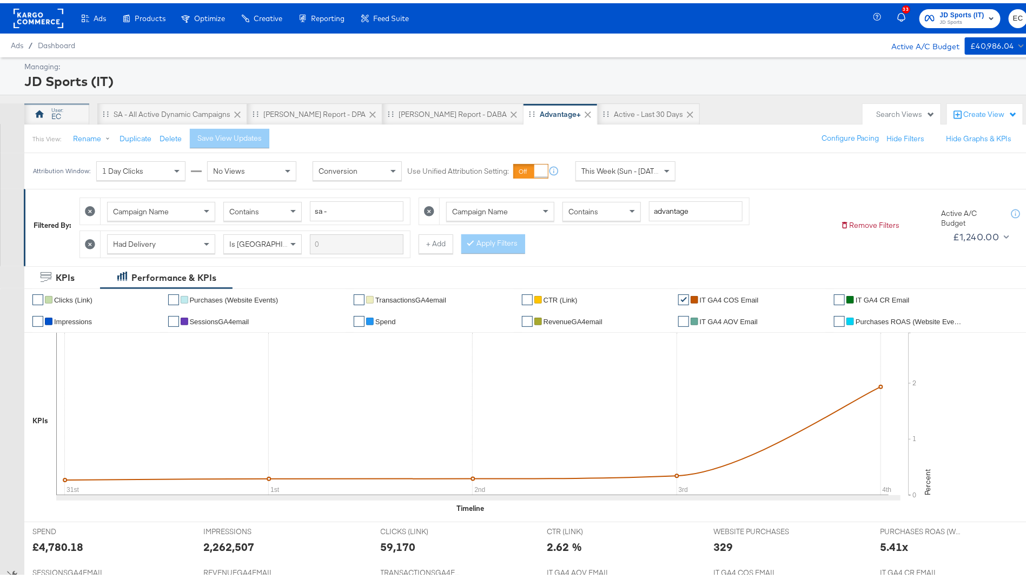
click at [64, 114] on div "EC" at bounding box center [56, 111] width 65 height 22
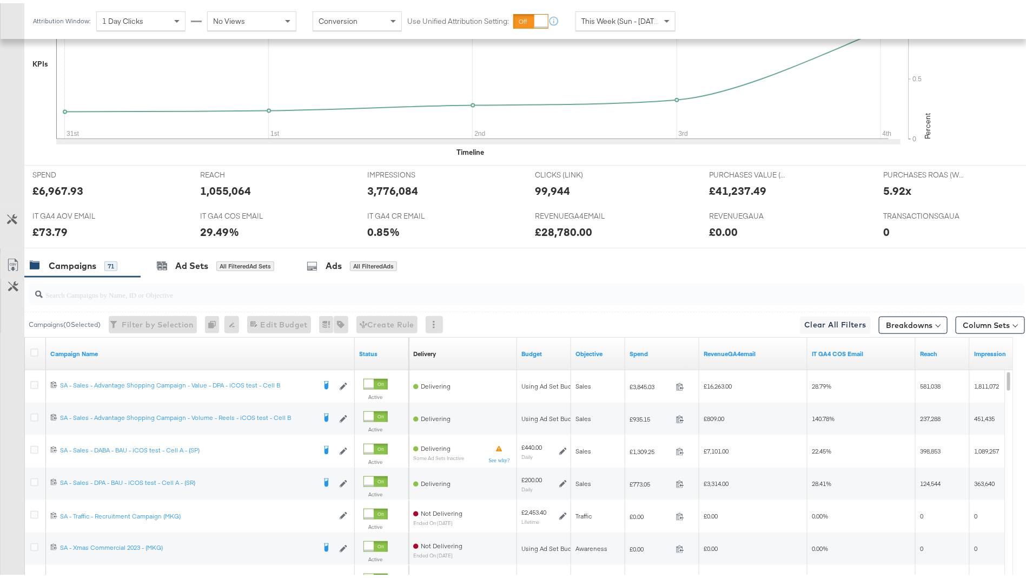
scroll to position [474, 0]
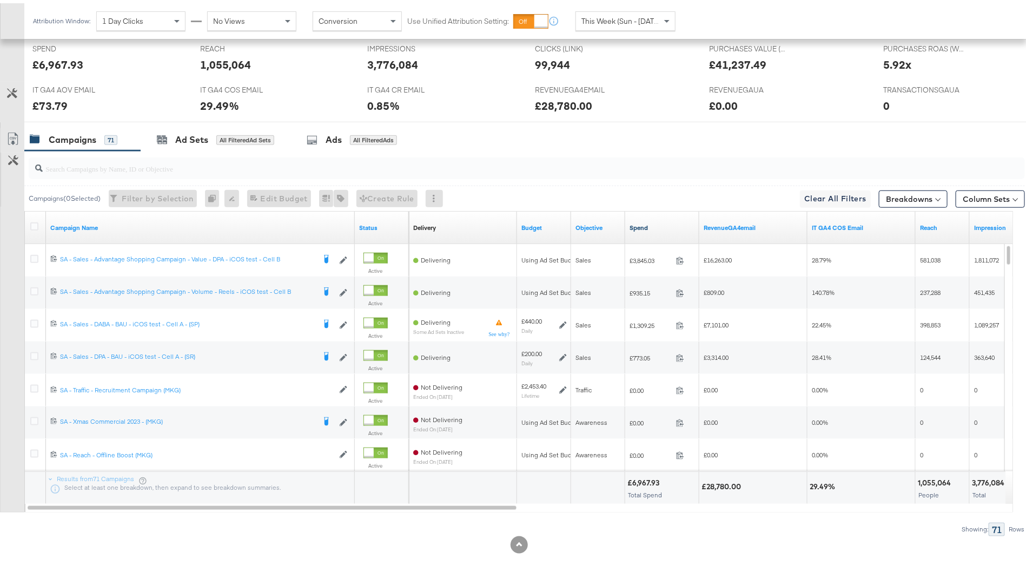
click at [654, 224] on link "Spend" at bounding box center [662, 224] width 65 height 9
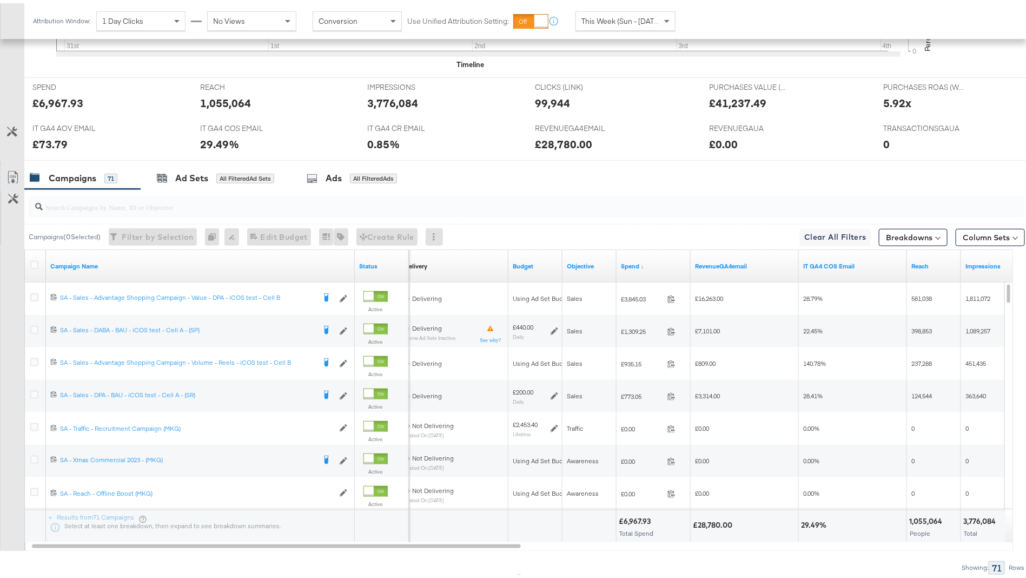
scroll to position [437, 0]
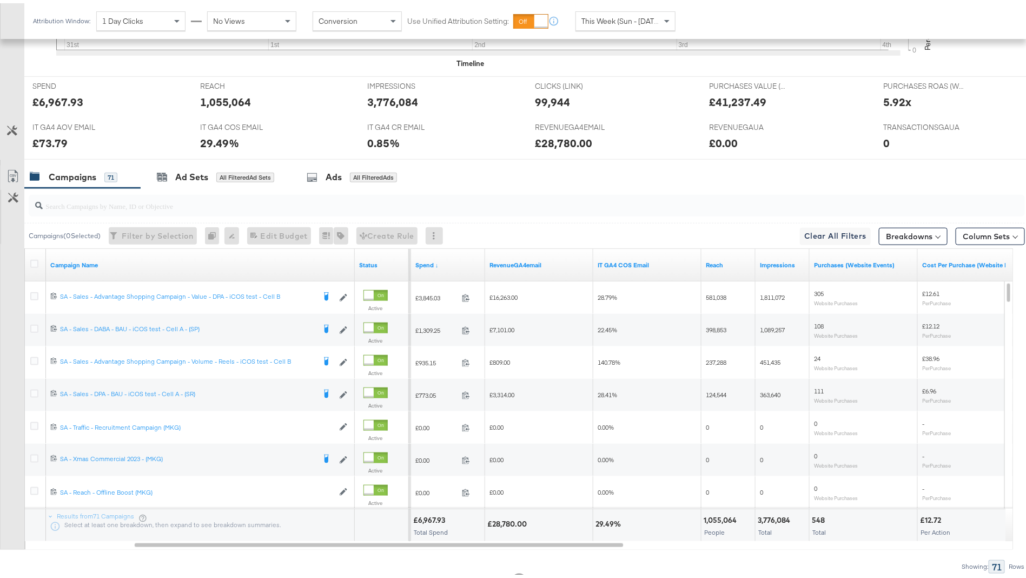
drag, startPoint x: 868, startPoint y: 478, endPoint x: 912, endPoint y: 508, distance: 53.4
click at [874, 246] on div "6867852126461 SA - Sales - Advantage Shopping Campaign - Value - DPA - iCOS tes…" at bounding box center [519, 246] width 989 height 0
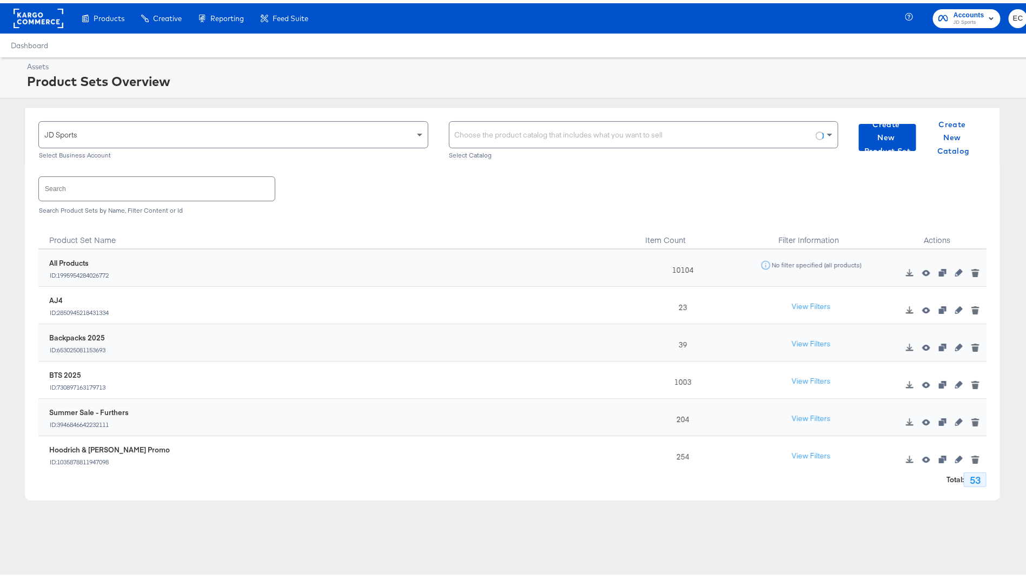
click at [34, 15] on rect at bounding box center [39, 14] width 50 height 19
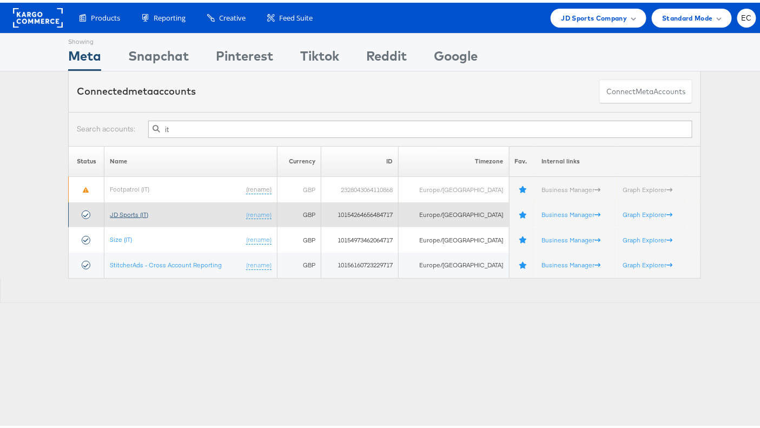
type input "it"
click at [119, 208] on link "JD Sports (IT)" at bounding box center [129, 212] width 38 height 8
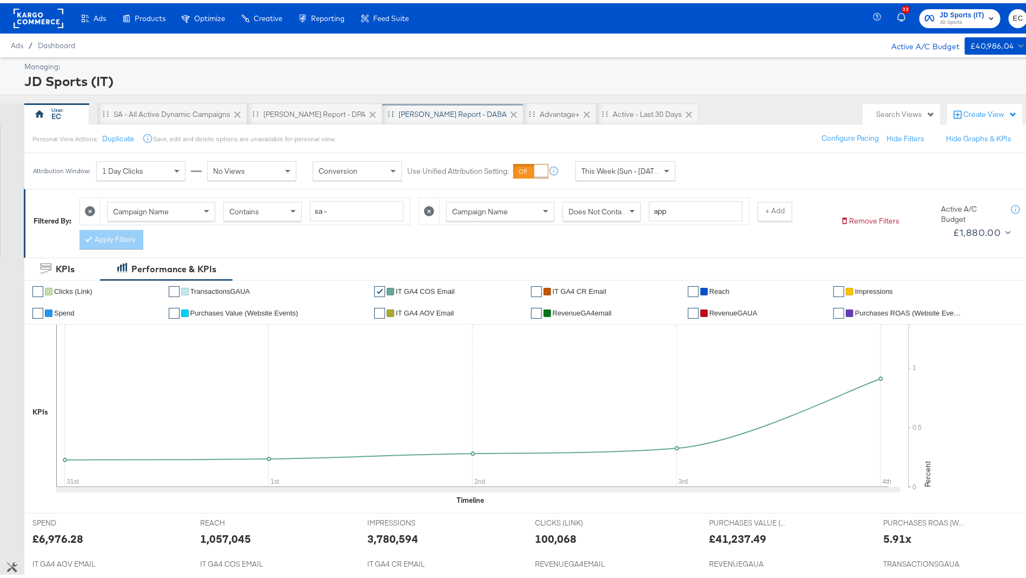
click at [420, 113] on div "[PERSON_NAME] Report - DABA" at bounding box center [453, 111] width 108 height 10
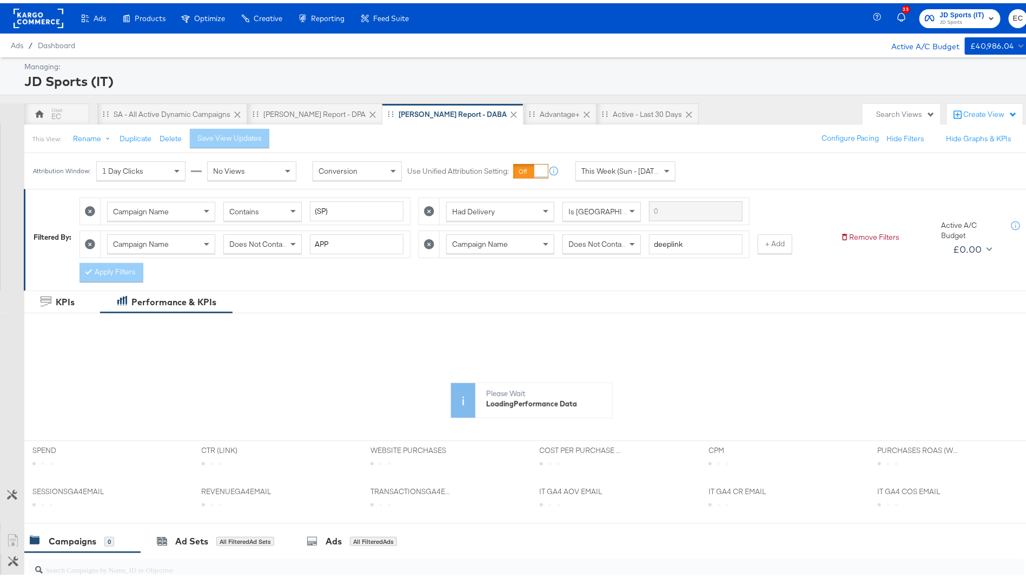
scroll to position [206, 0]
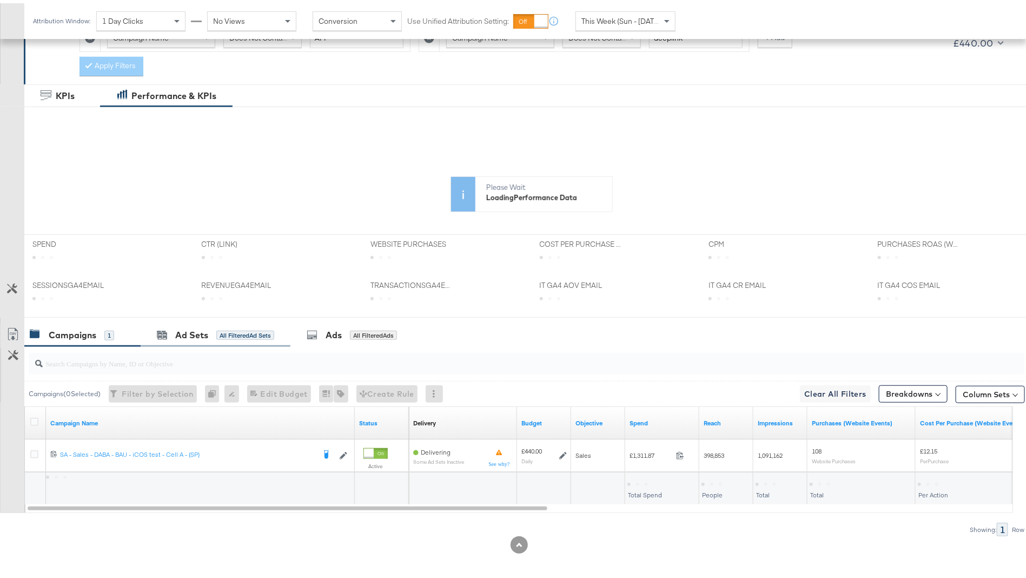
click at [242, 320] on div "Ad Sets All Filtered Ad Sets" at bounding box center [216, 331] width 150 height 23
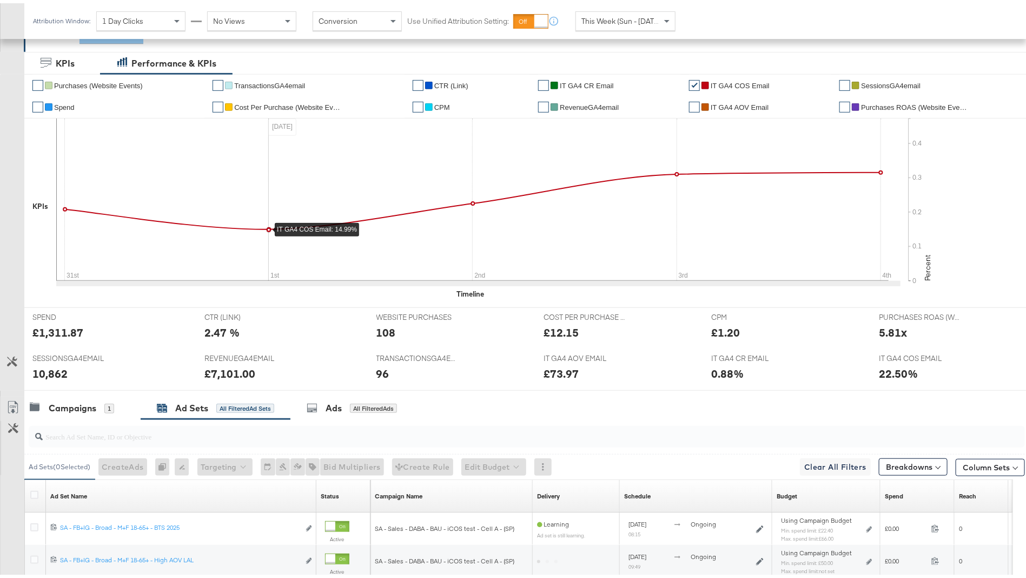
scroll to position [442, 0]
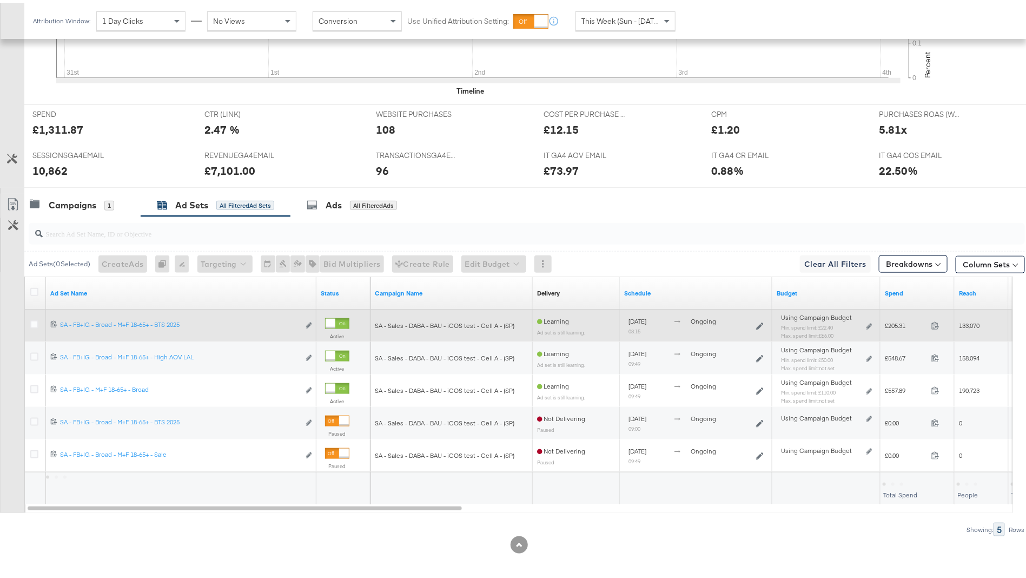
click at [39, 317] on div at bounding box center [35, 322] width 11 height 11
click at [32, 317] on icon at bounding box center [34, 321] width 8 height 8
click at [0, 0] on input "checkbox" at bounding box center [0, 0] width 0 height 0
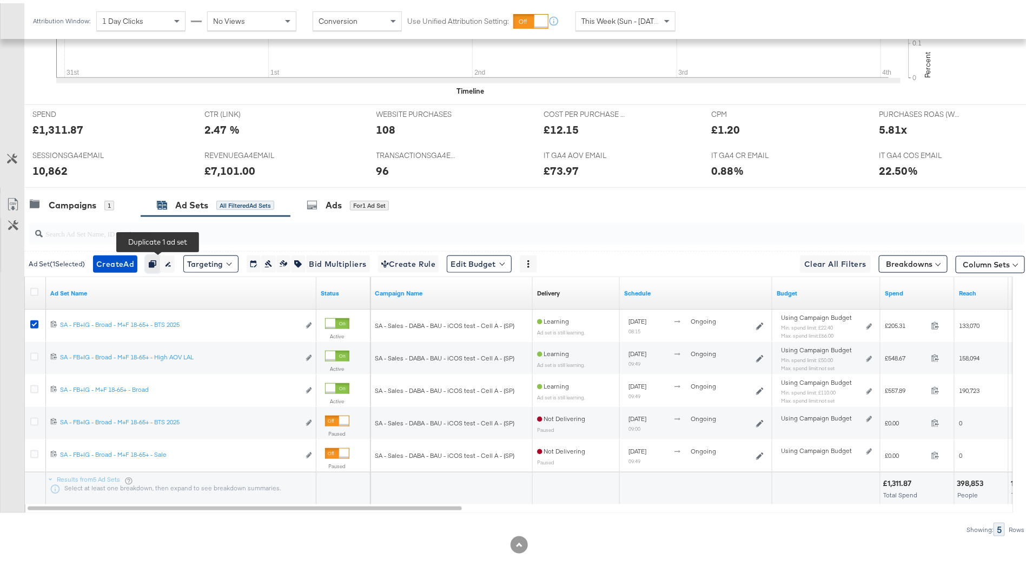
click at [157, 264] on button "button" at bounding box center [153, 260] width 15 height 17
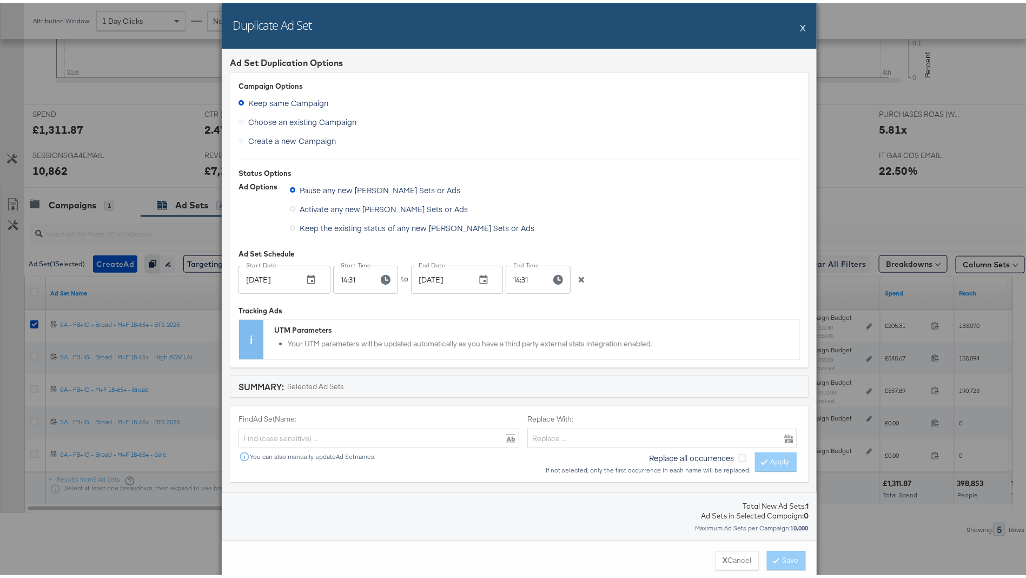
scroll to position [74, 0]
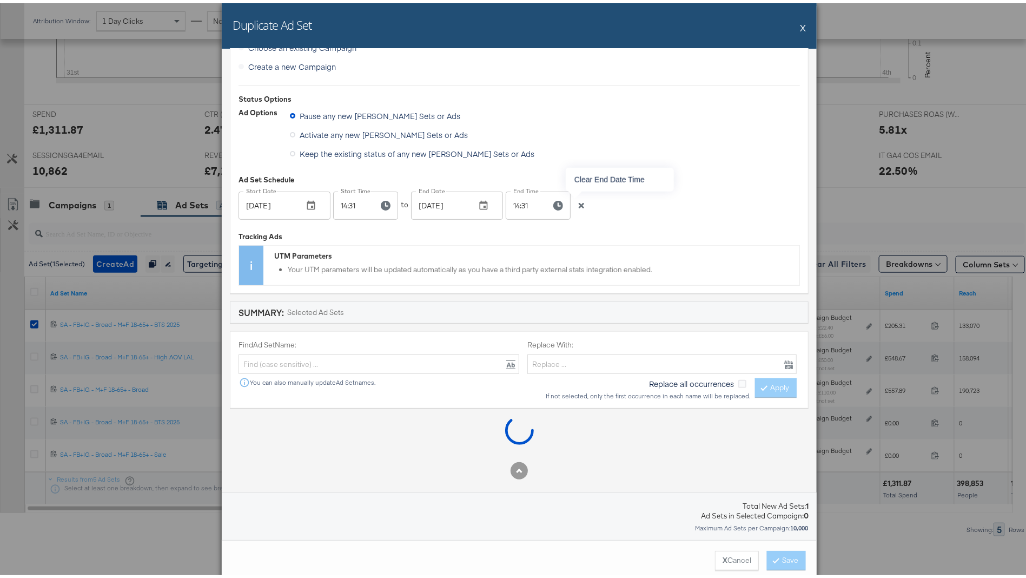
click at [579, 203] on icon "button" at bounding box center [581, 202] width 5 height 5
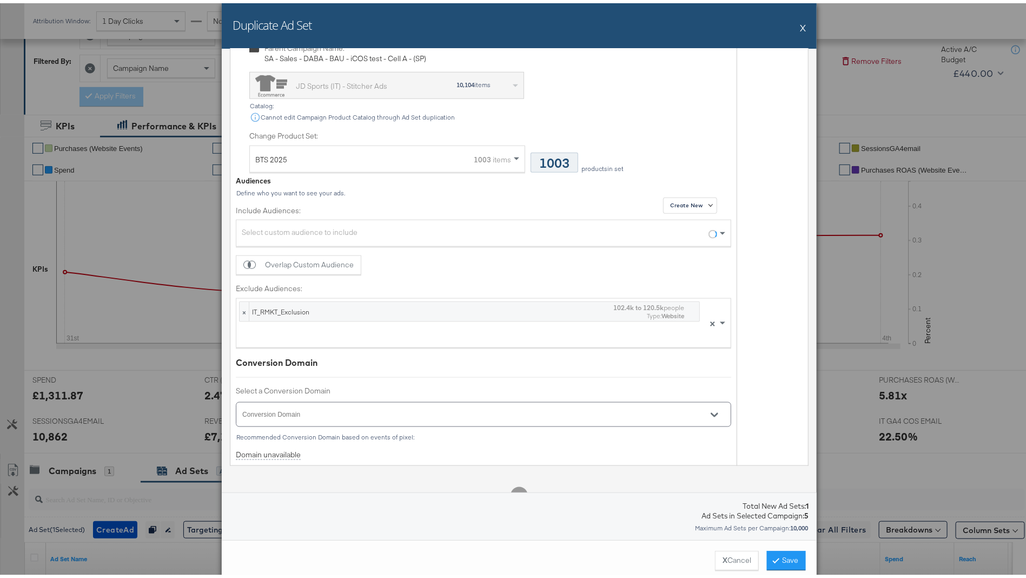
scroll to position [496, 0]
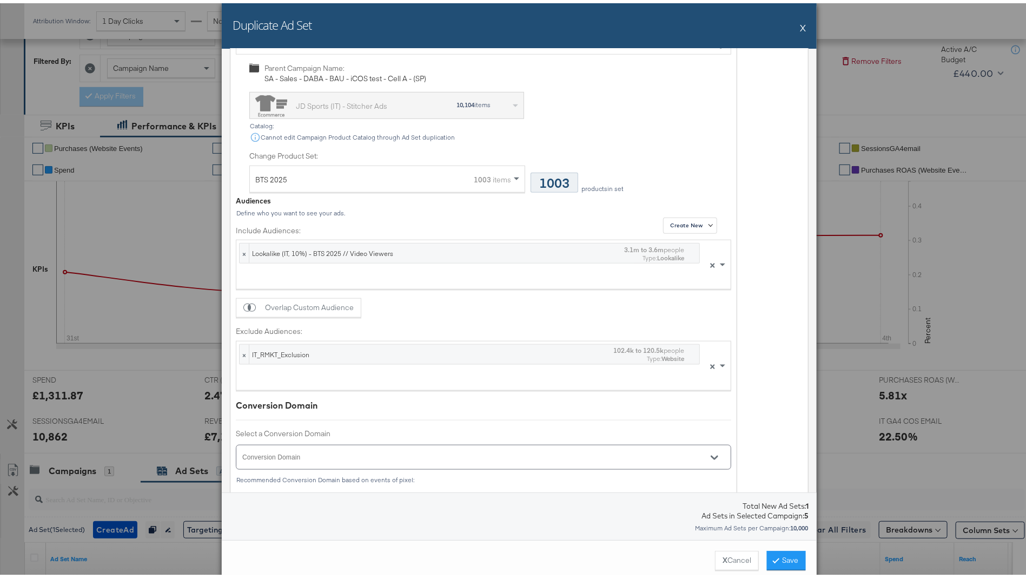
click at [336, 168] on div "BTS 2025 1003 items" at bounding box center [383, 176] width 256 height 27
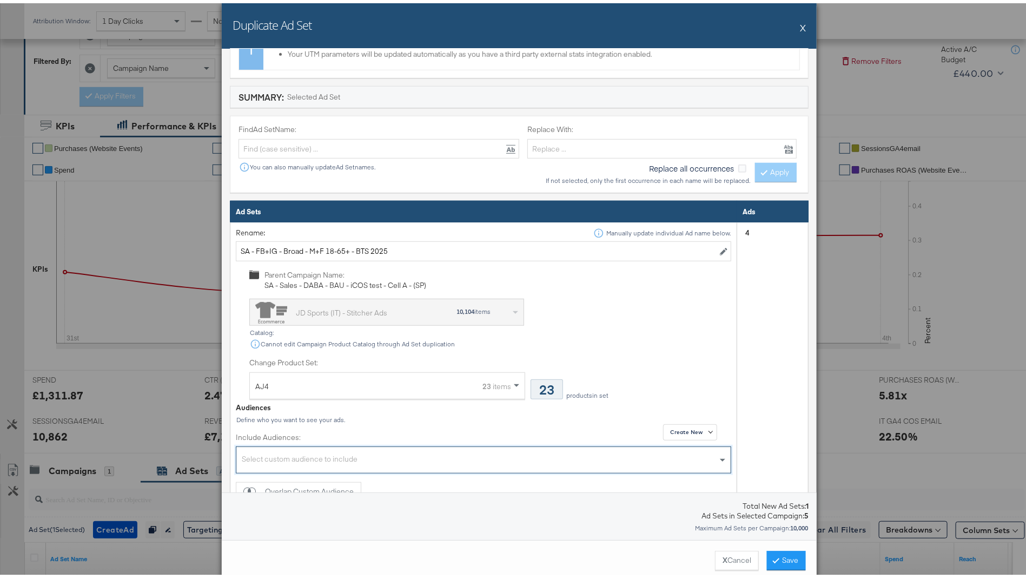
scroll to position [168, 0]
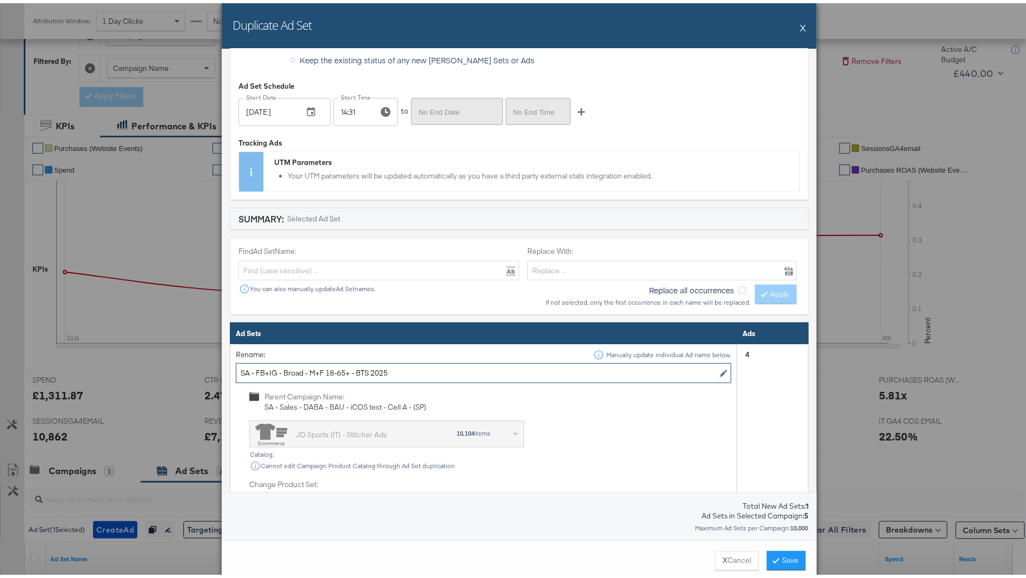
drag, startPoint x: 349, startPoint y: 366, endPoint x: 527, endPoint y: 384, distance: 178.9
click at [527, 384] on td "Rename: Manually update individual Ad name below. SA - FB+IG - Broad - M+F 18-6…" at bounding box center [483, 576] width 507 height 470
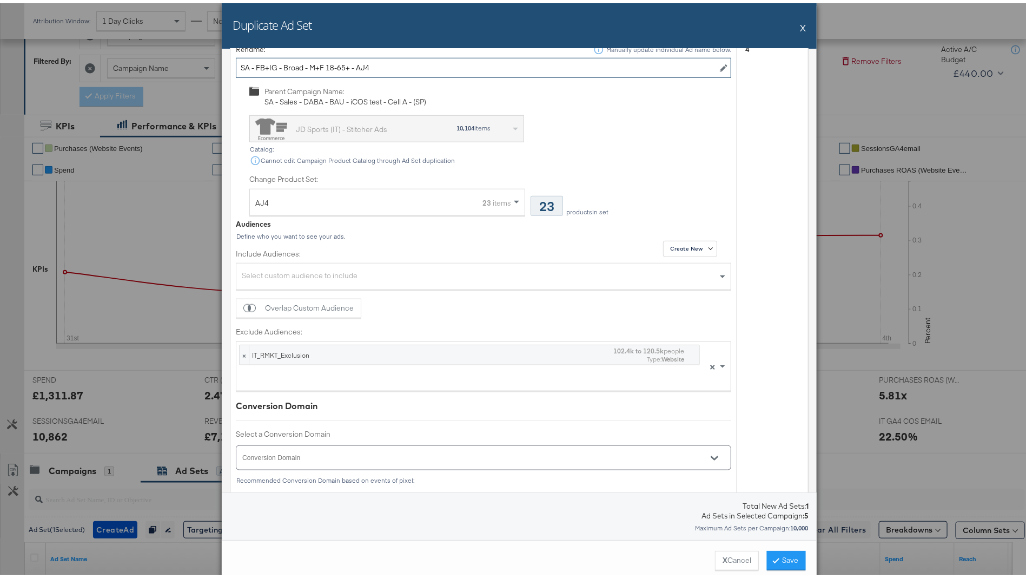
scroll to position [539, 0]
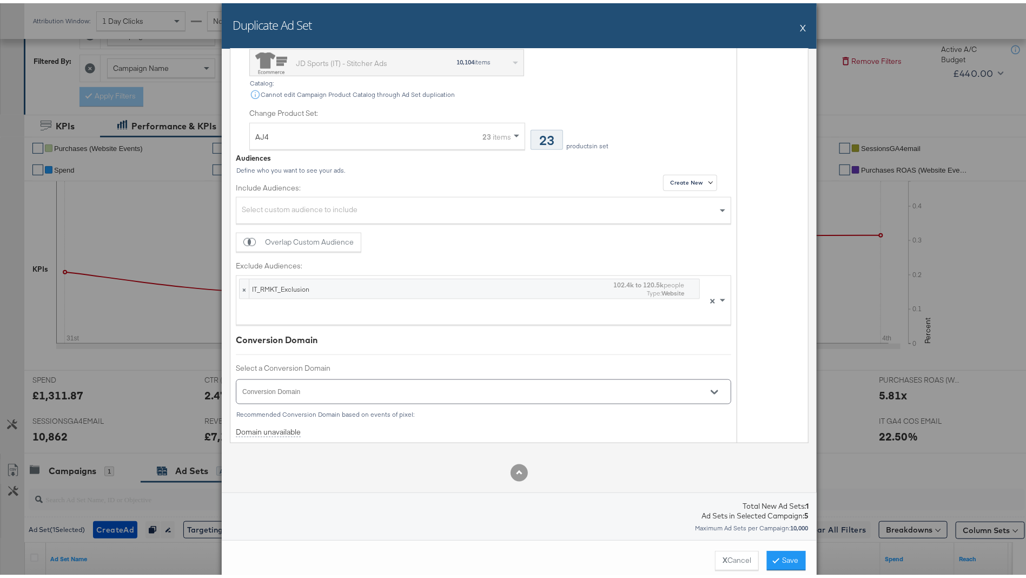
type input "SA - FB+IG - Broad - M+F 18-65+ - AJ4"
click at [787, 555] on button "Save" at bounding box center [786, 557] width 39 height 19
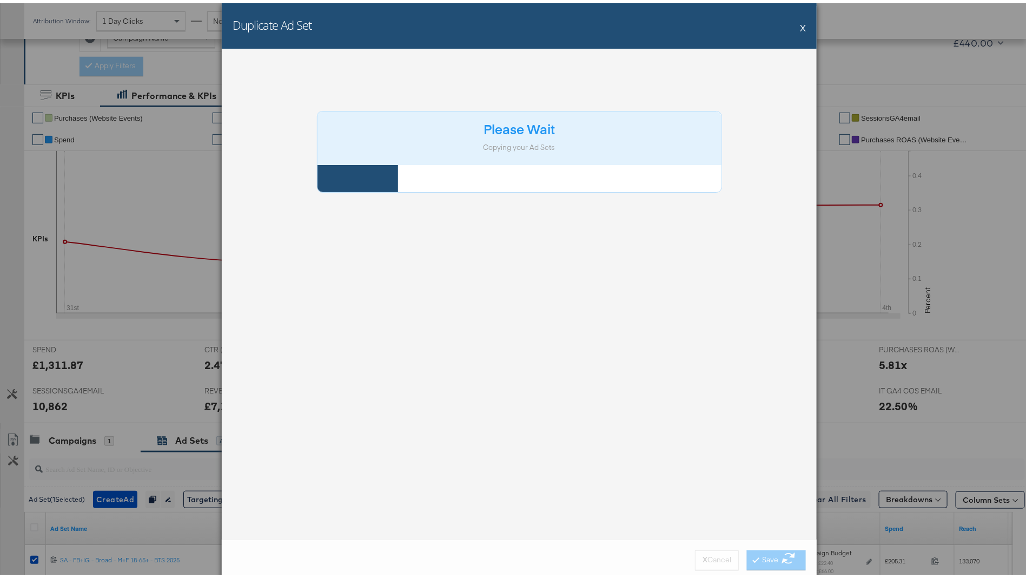
scroll to position [442, 0]
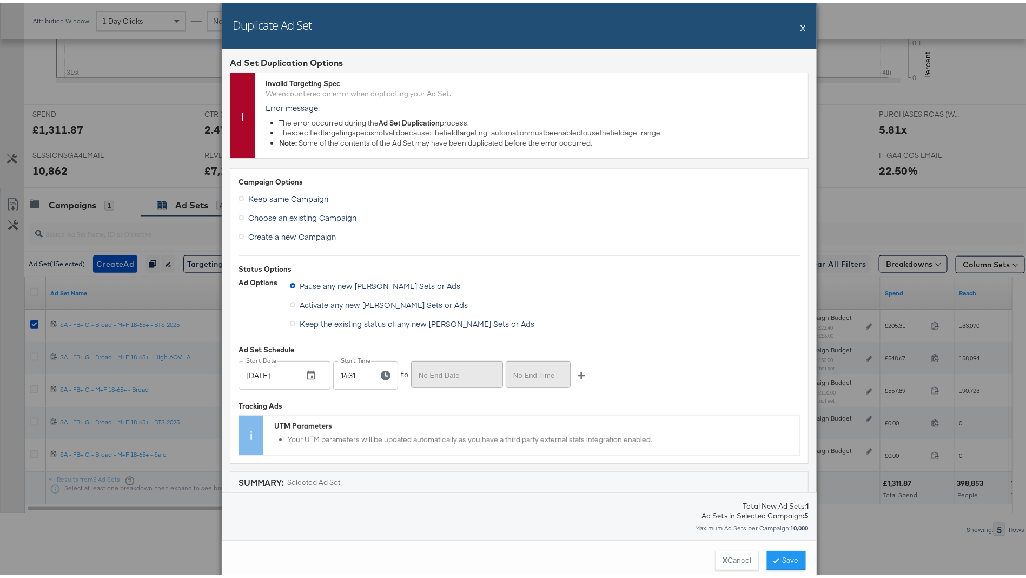
click at [800, 26] on button "X" at bounding box center [803, 25] width 6 height 22
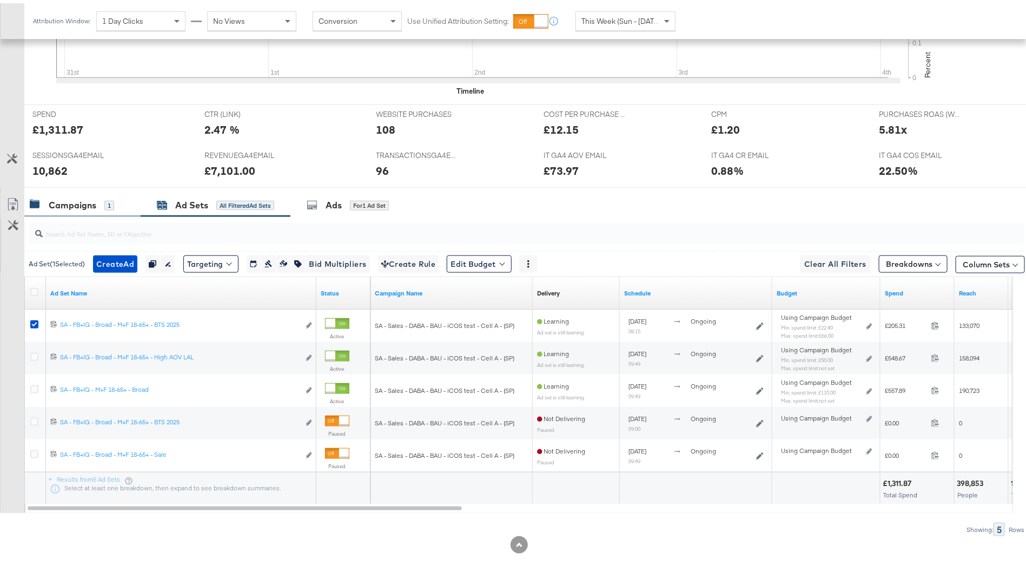
click at [118, 199] on div "Campaigns 1" at bounding box center [77, 202] width 95 height 12
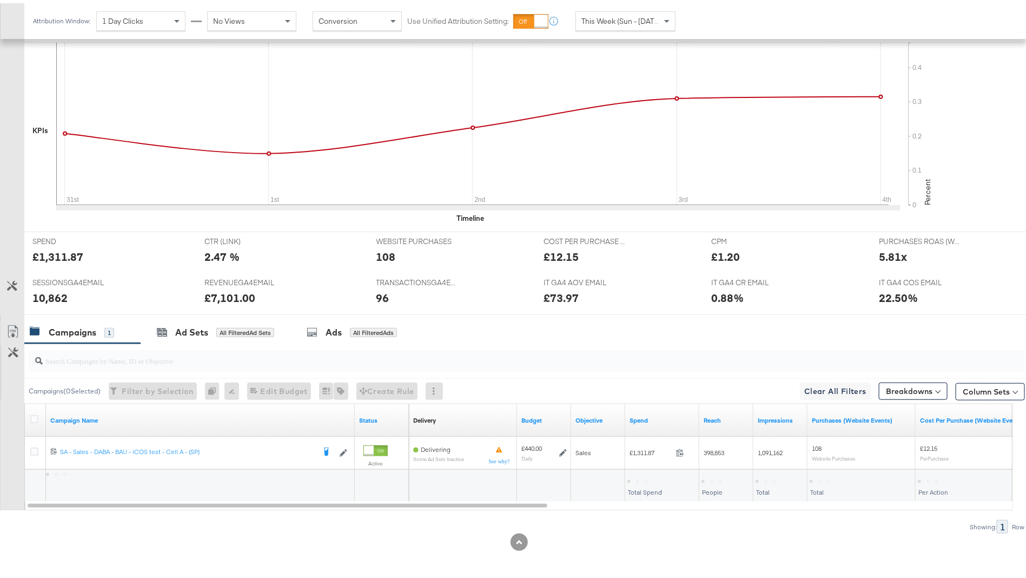
scroll to position [312, 0]
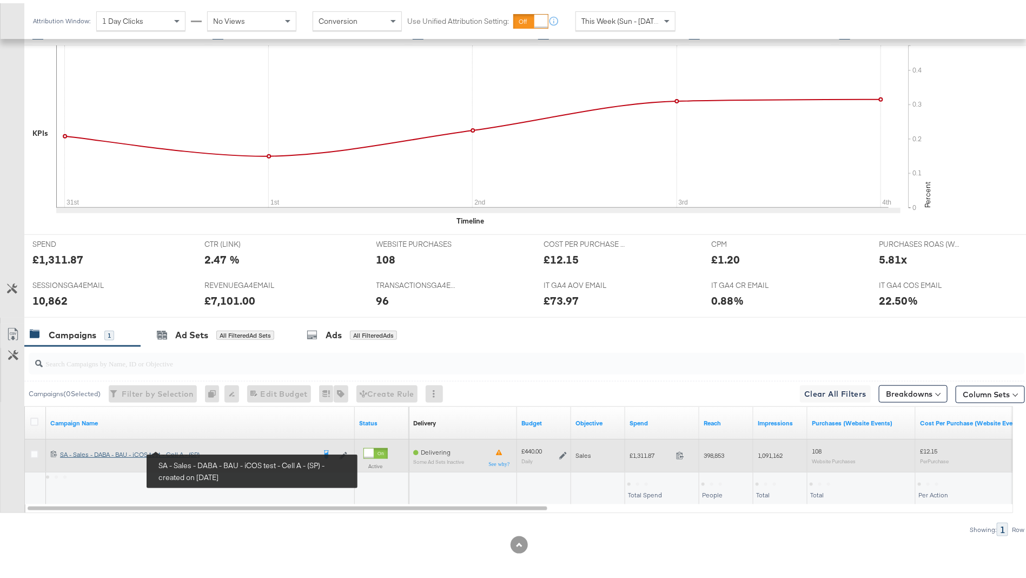
click at [176, 447] on div "SA - Sales - DABA - BAU - iCOS test - Cell A - (SP) SA - Sales - DABA - BAU - i…" at bounding box center [187, 451] width 255 height 9
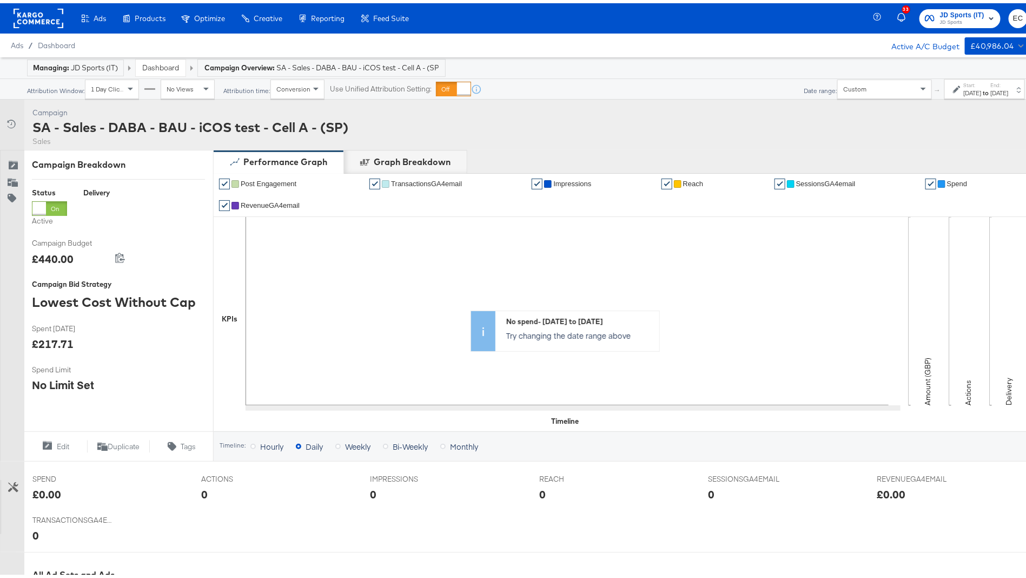
scroll to position [432, 0]
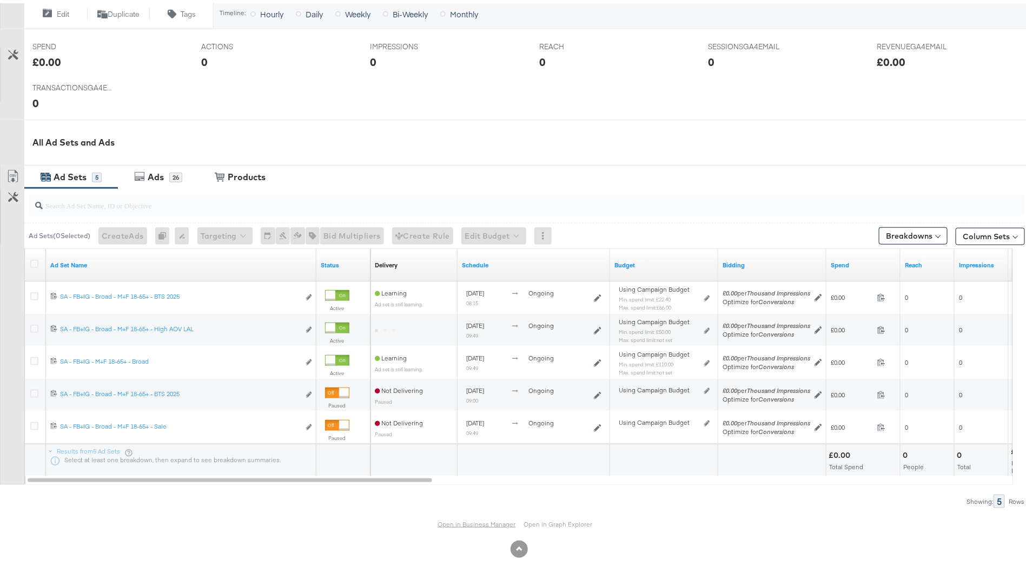
click at [452, 522] on link "Open in Business Manager" at bounding box center [477, 521] width 78 height 8
